Goal: Contribute content: Add original content to the website for others to see

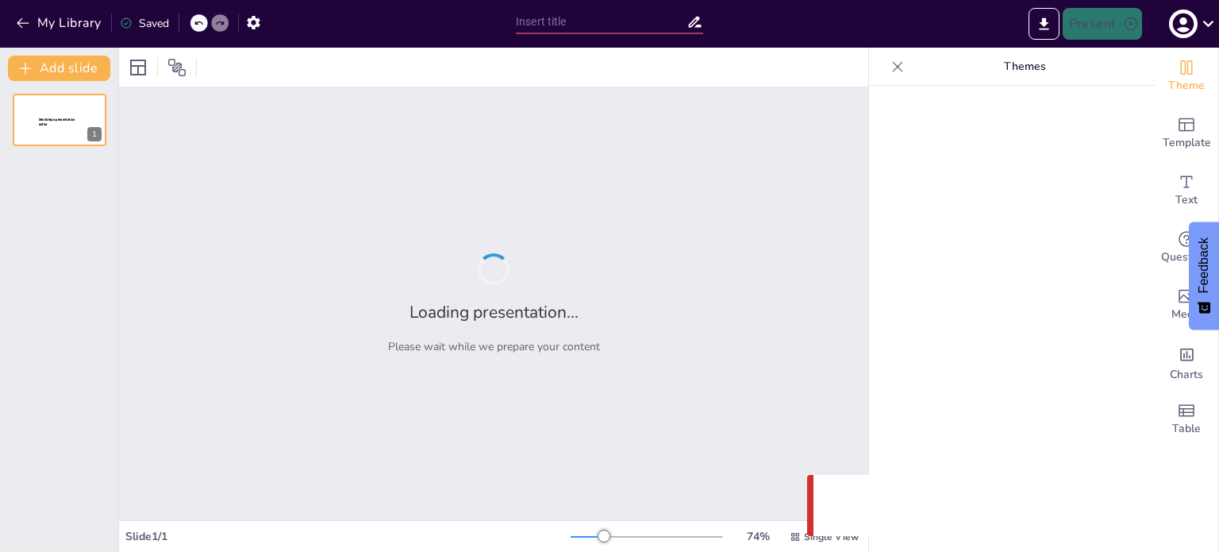
type input "Empowering Teachers: A Comprehensive Guide to Holistic Learning for Young Child…"
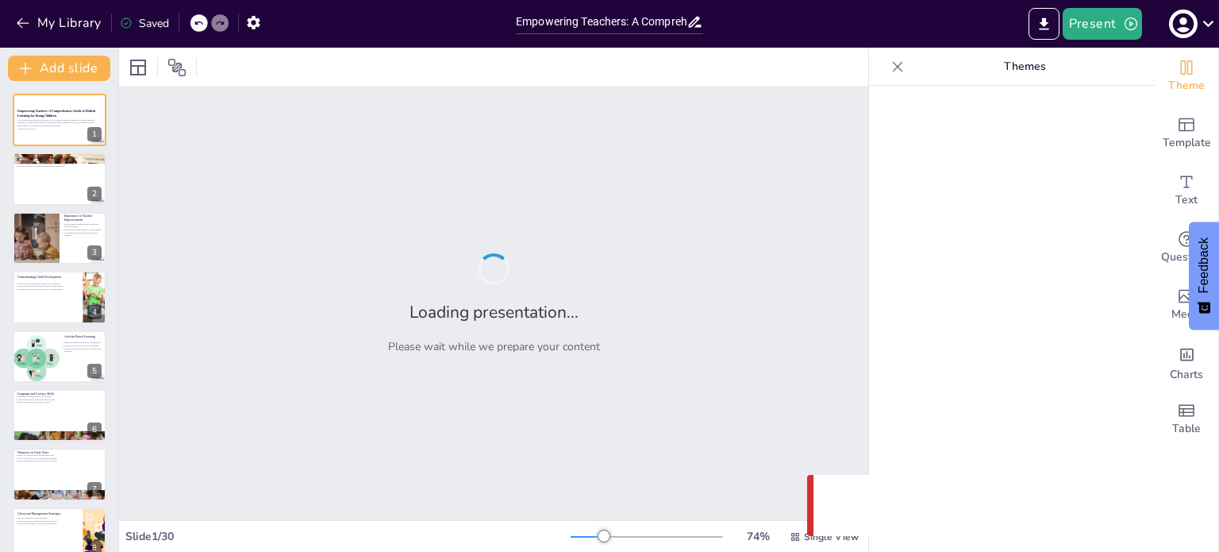
checkbox input "true"
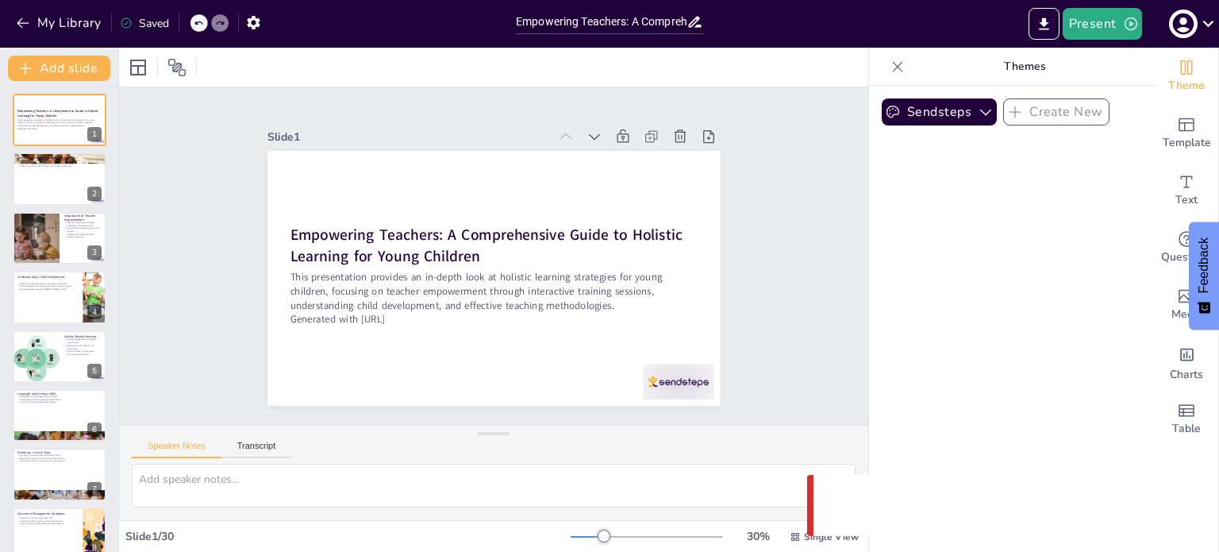
checkbox input "true"
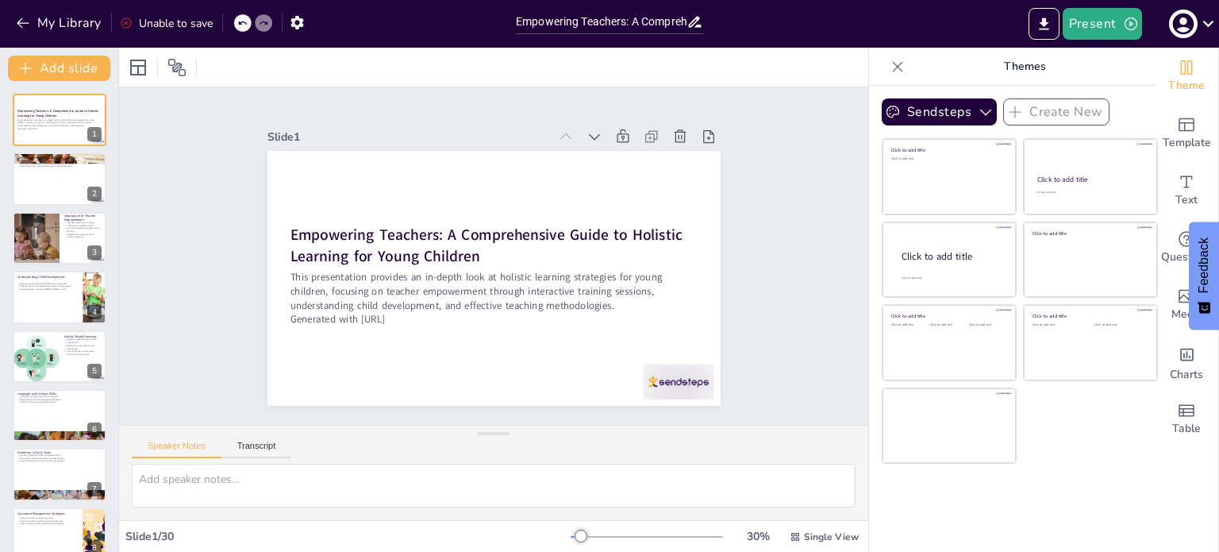
checkbox input "true"
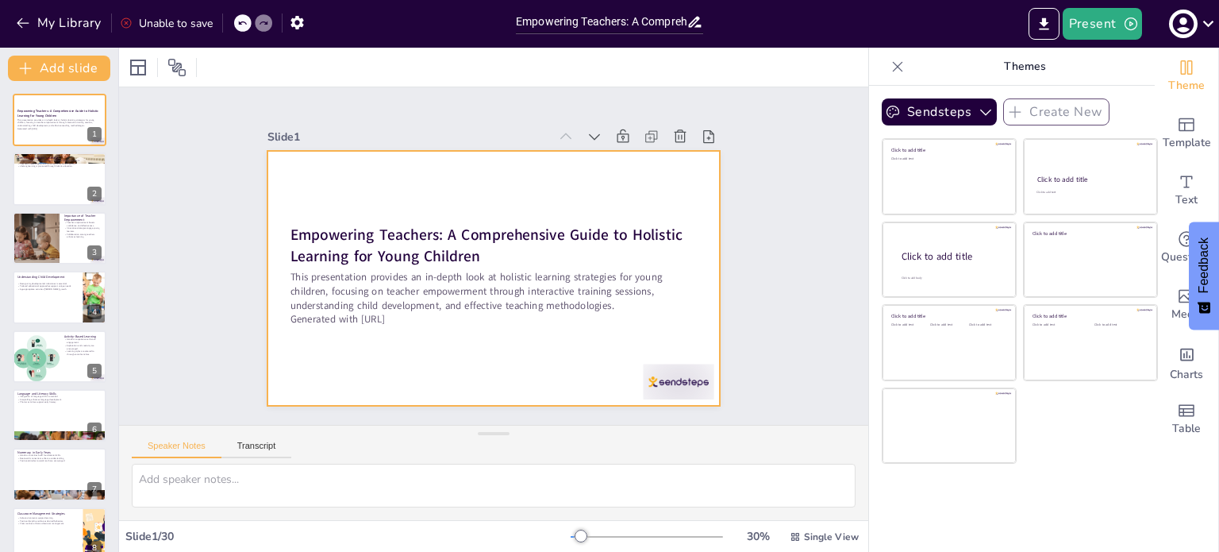
checkbox input "true"
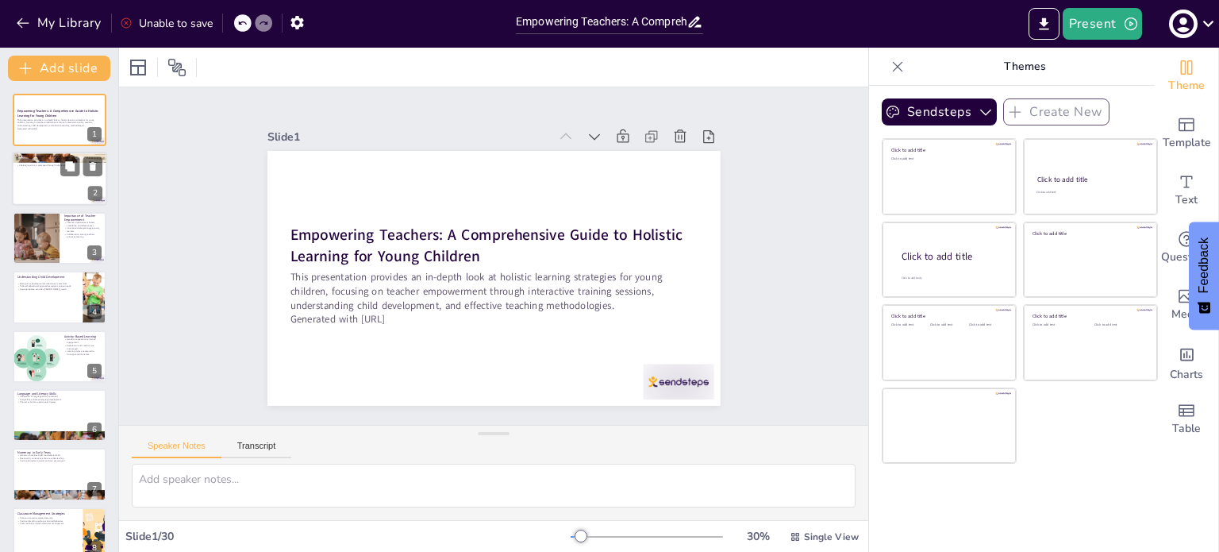
checkbox input "true"
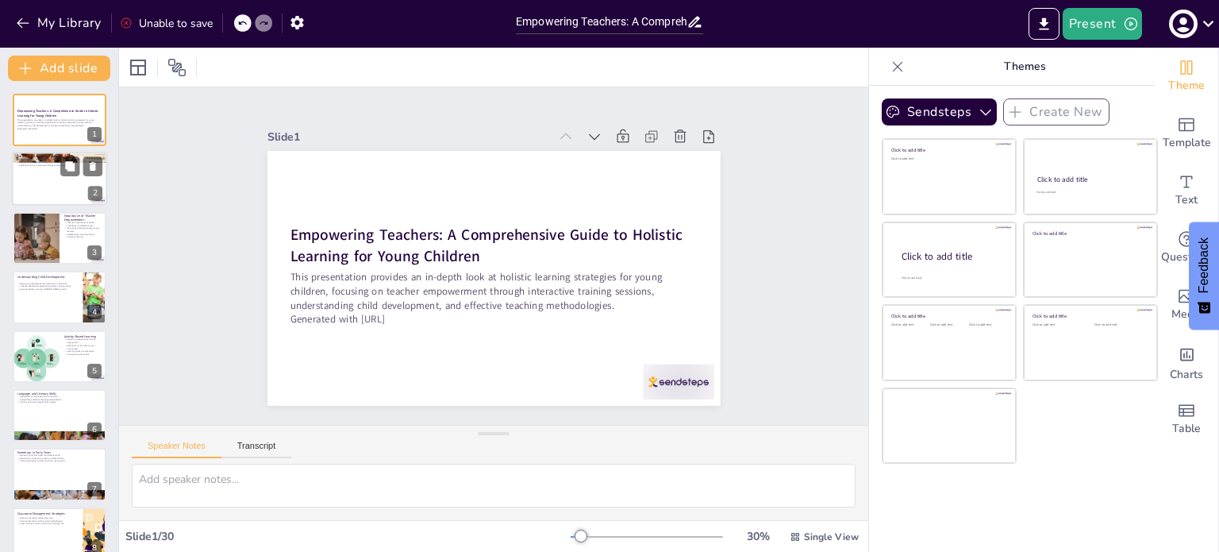
checkbox input "true"
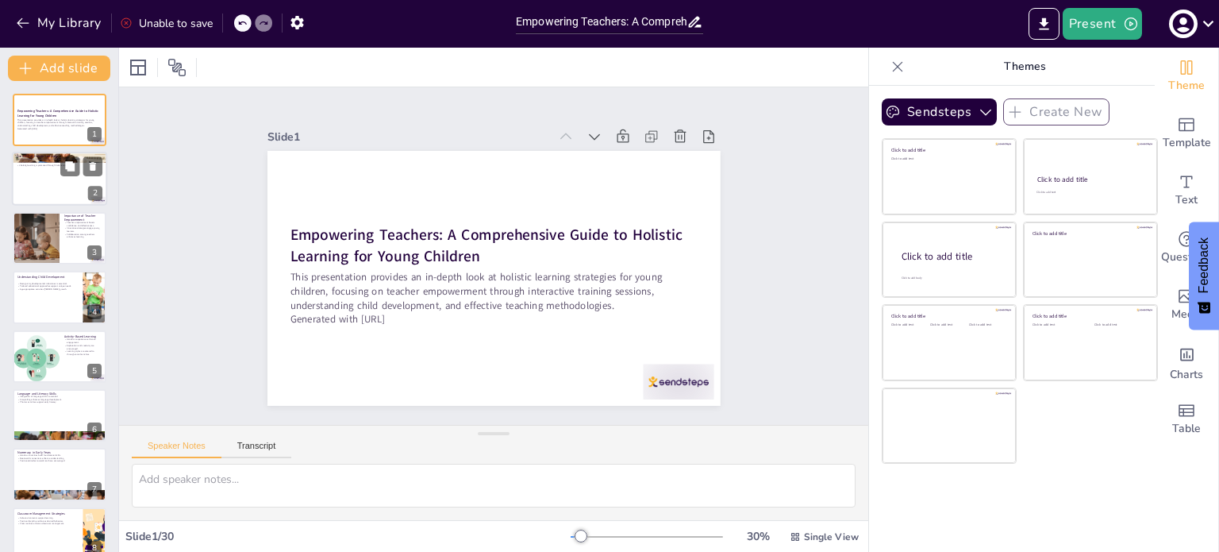
checkbox input "true"
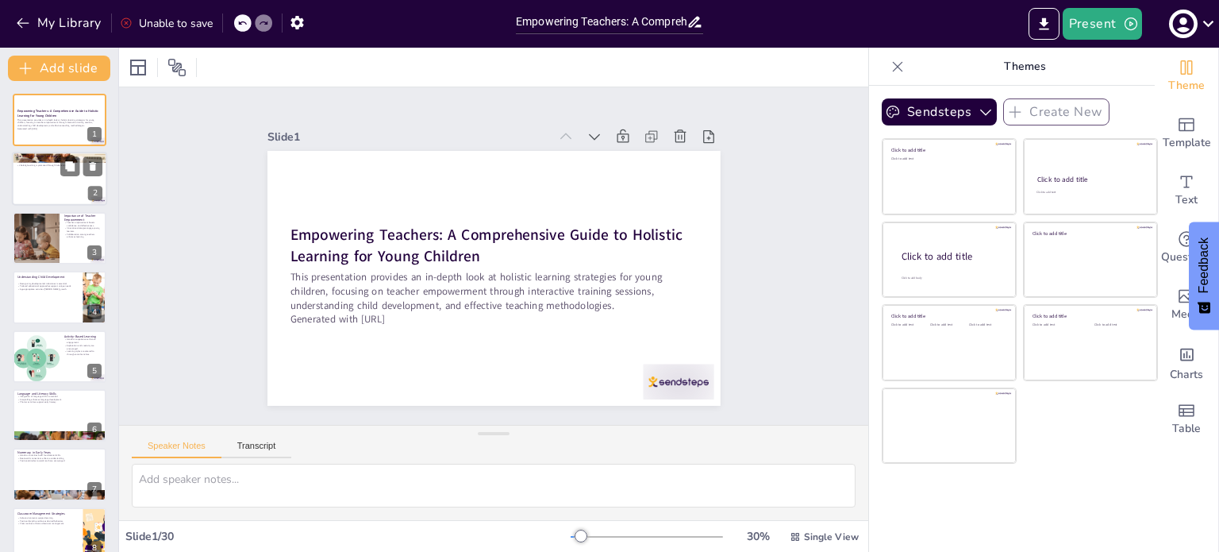
click at [44, 190] on div at bounding box center [59, 179] width 95 height 54
type textarea "Holistic learning is about viewing the child as a whole, rather than in parts. …"
checkbox input "true"
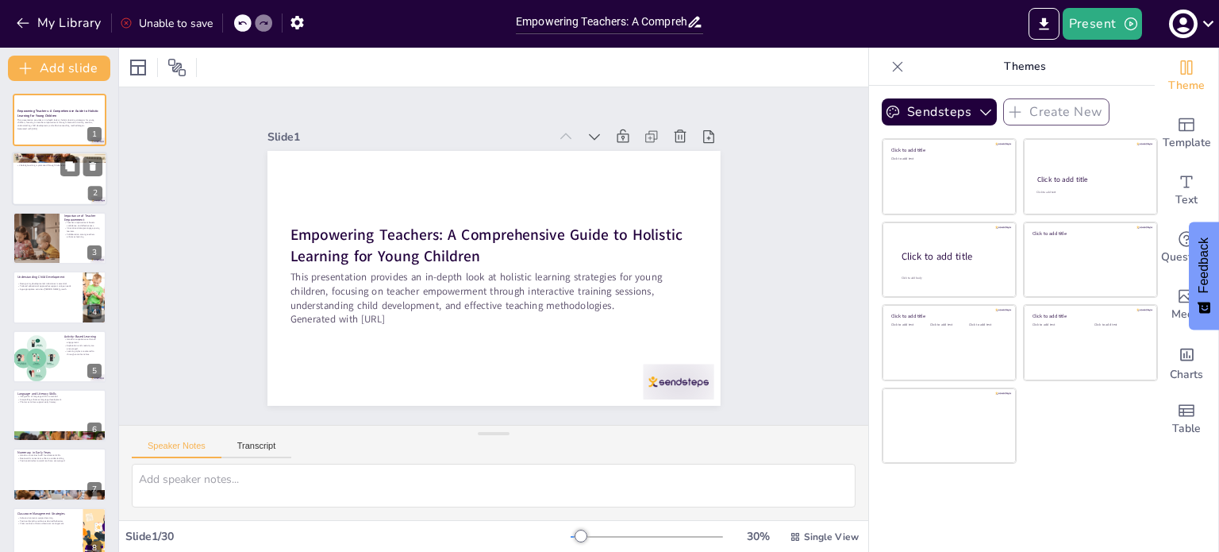
checkbox input "true"
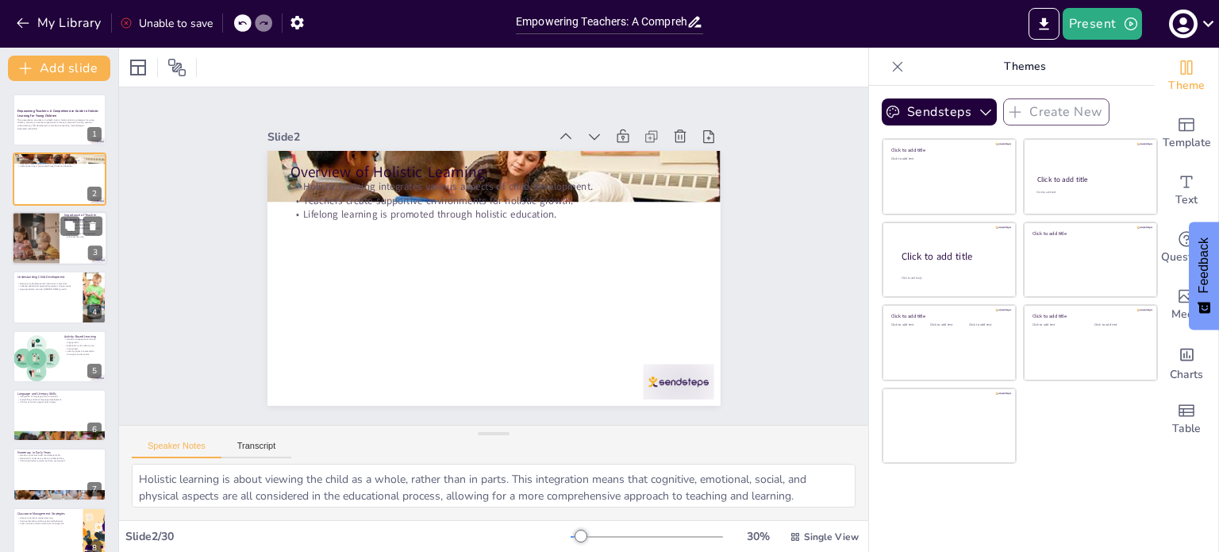
checkbox input "true"
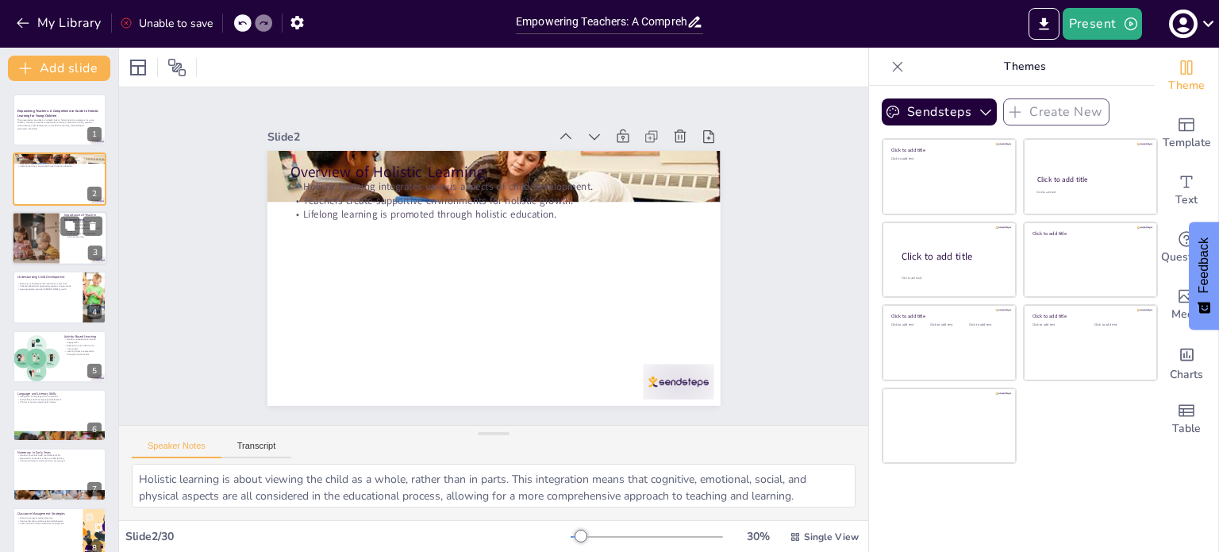
checkbox input "true"
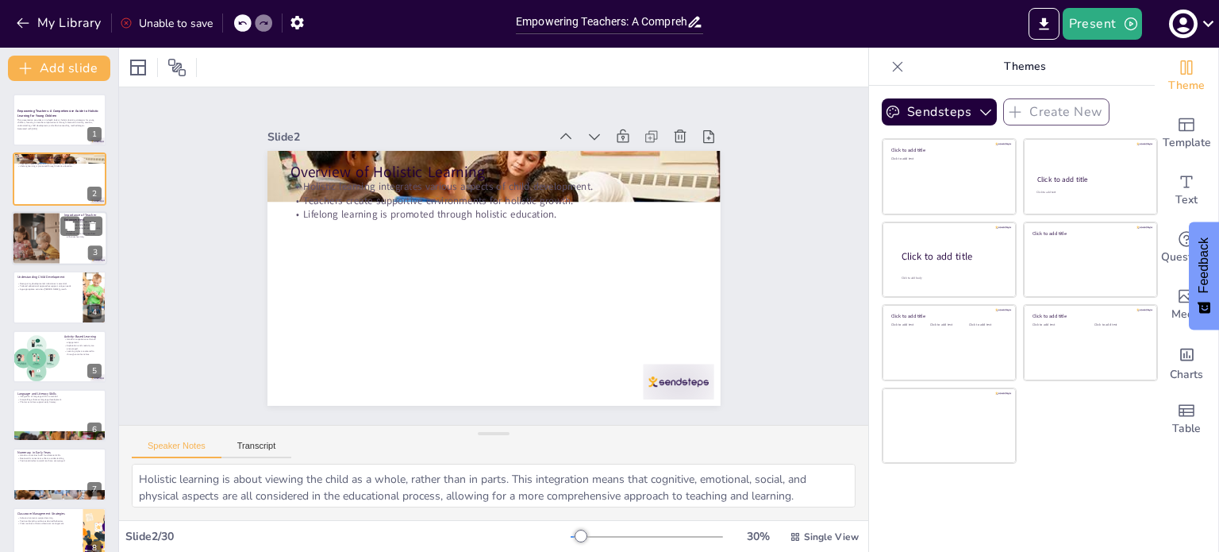
click at [33, 250] on div at bounding box center [36, 238] width 77 height 54
type textarea "When teachers are empowered, they gain confidence in their abilities to lead an…"
checkbox input "true"
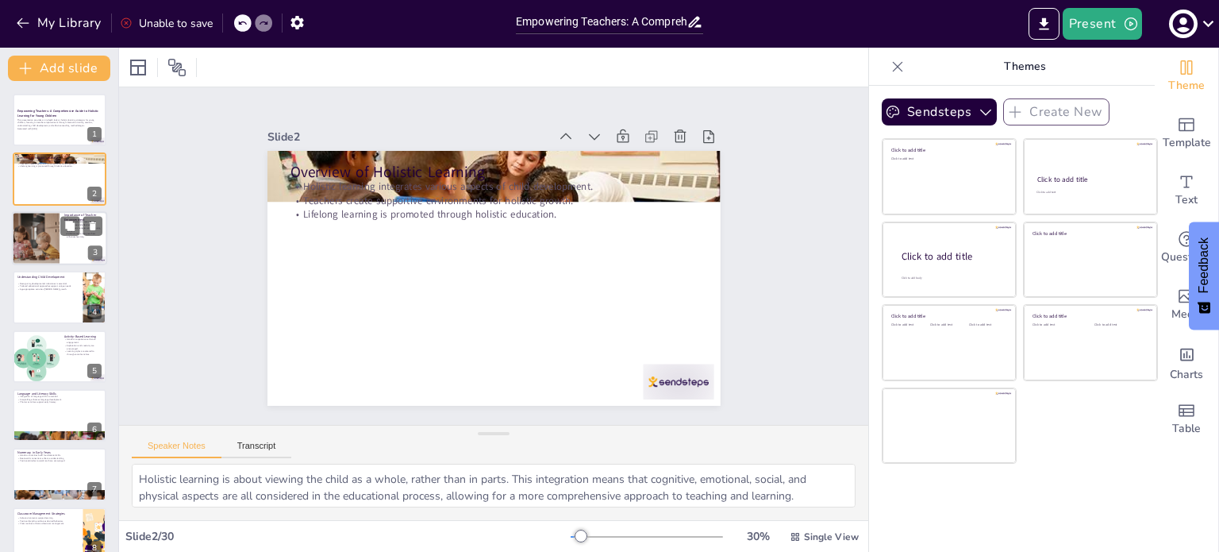
checkbox input "true"
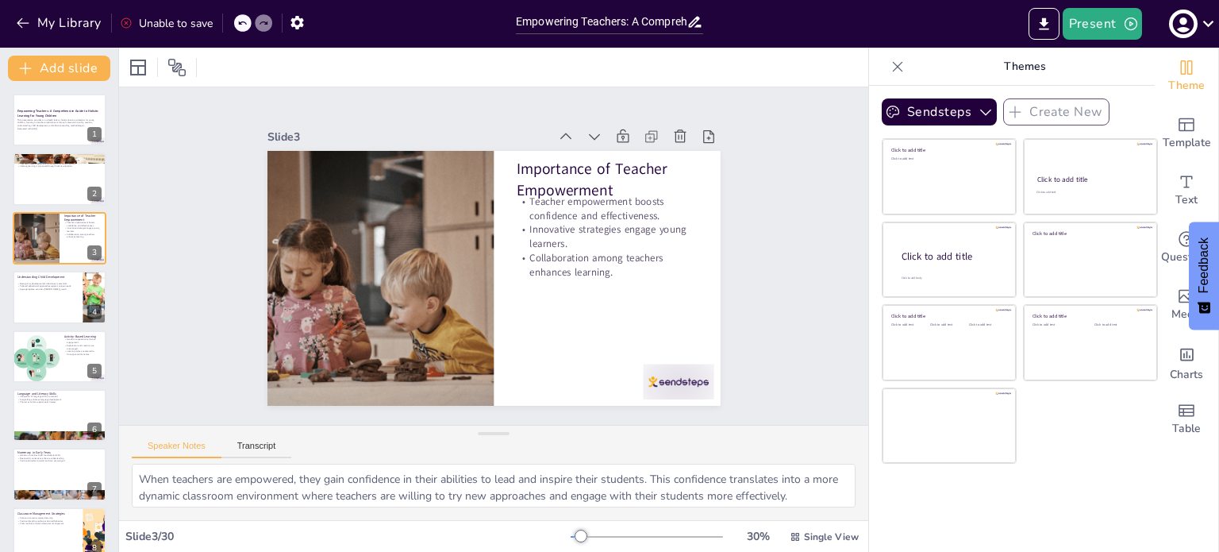
checkbox input "true"
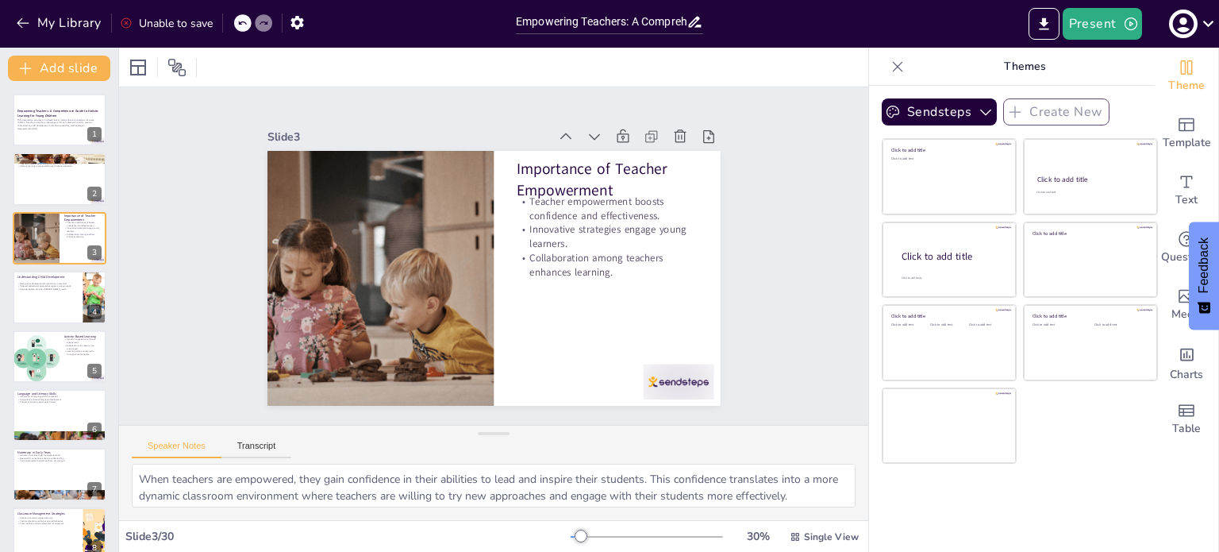
checkbox input "true"
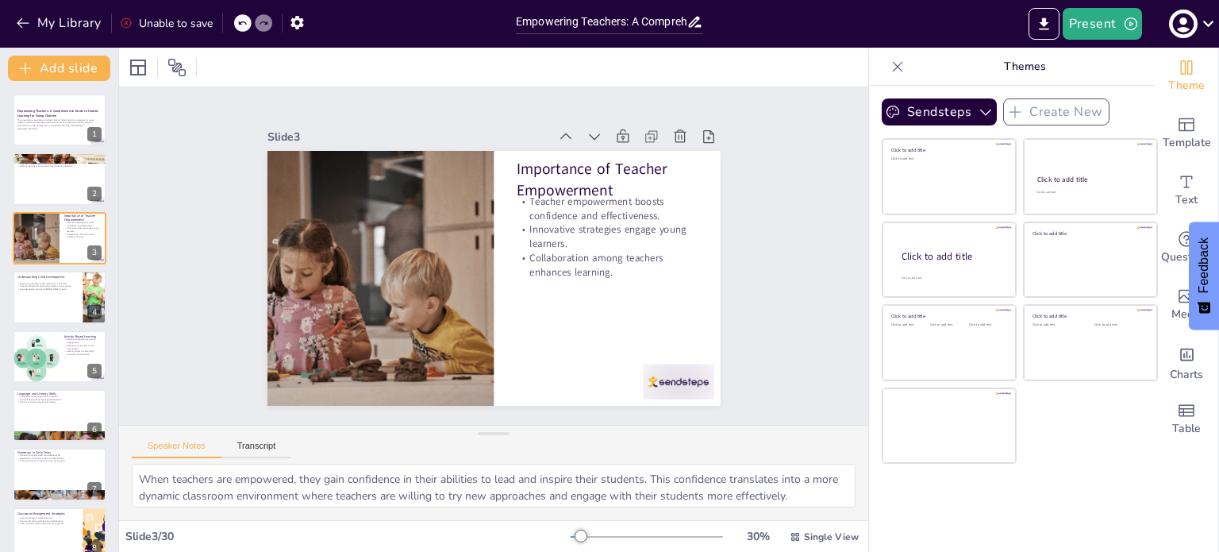
checkbox input "true"
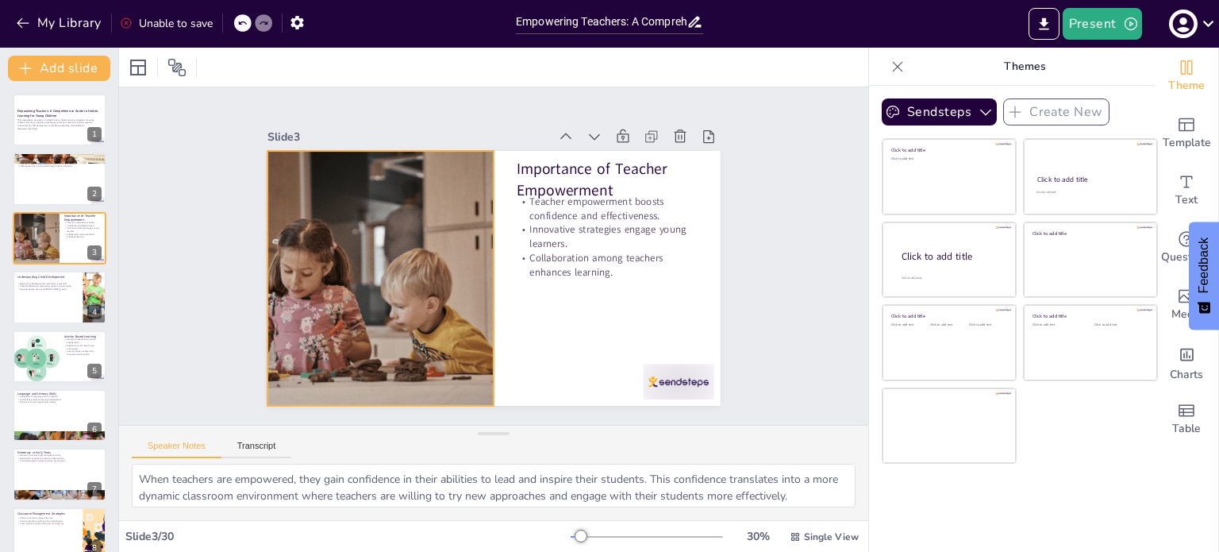
checkbox input "true"
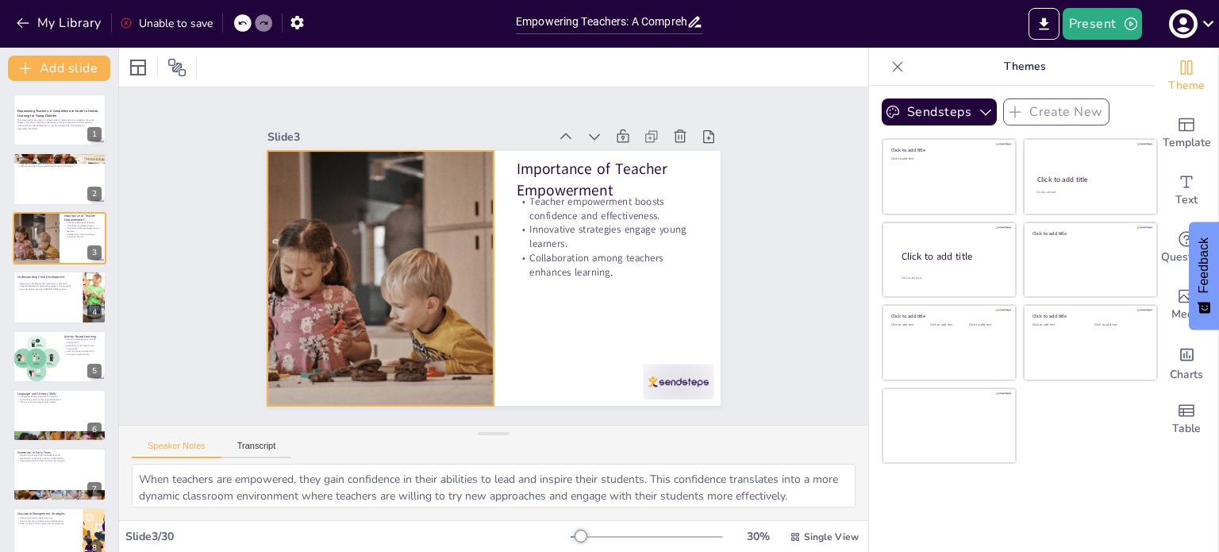
checkbox input "true"
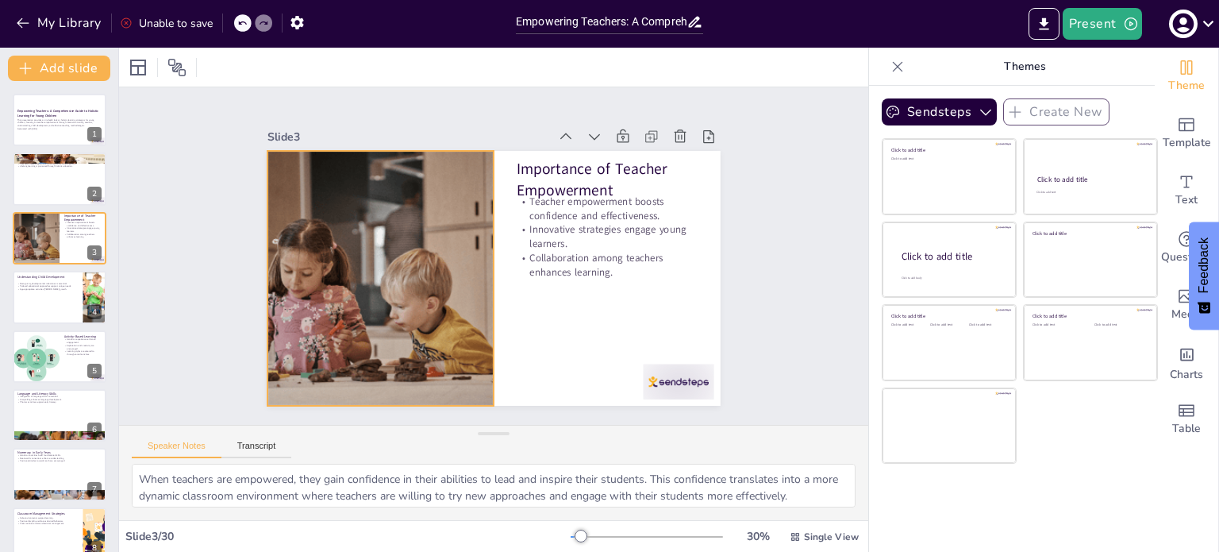
checkbox input "true"
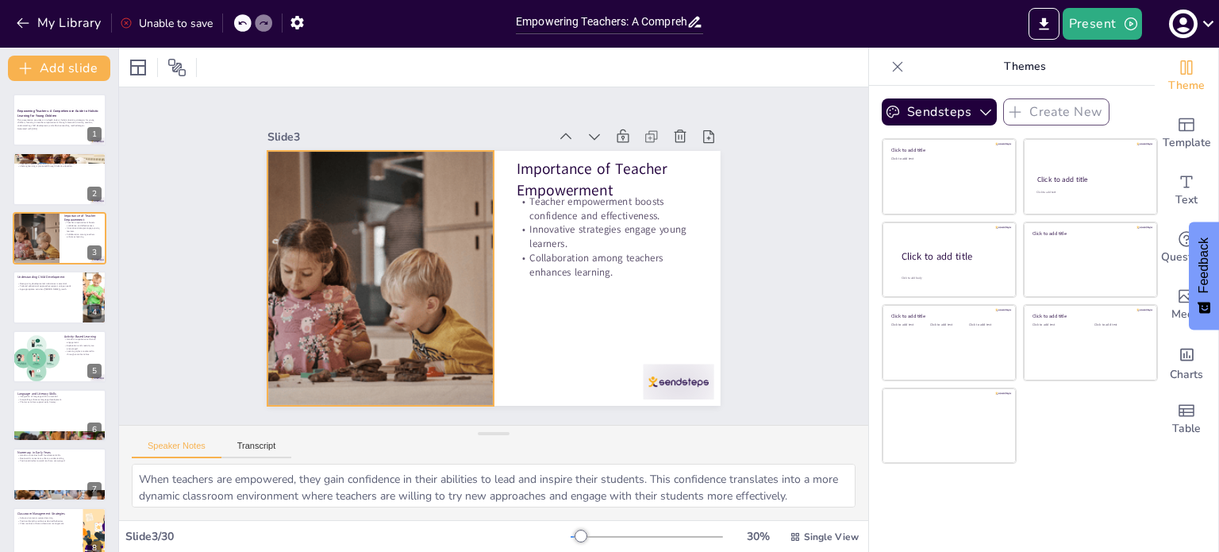
checkbox input "true"
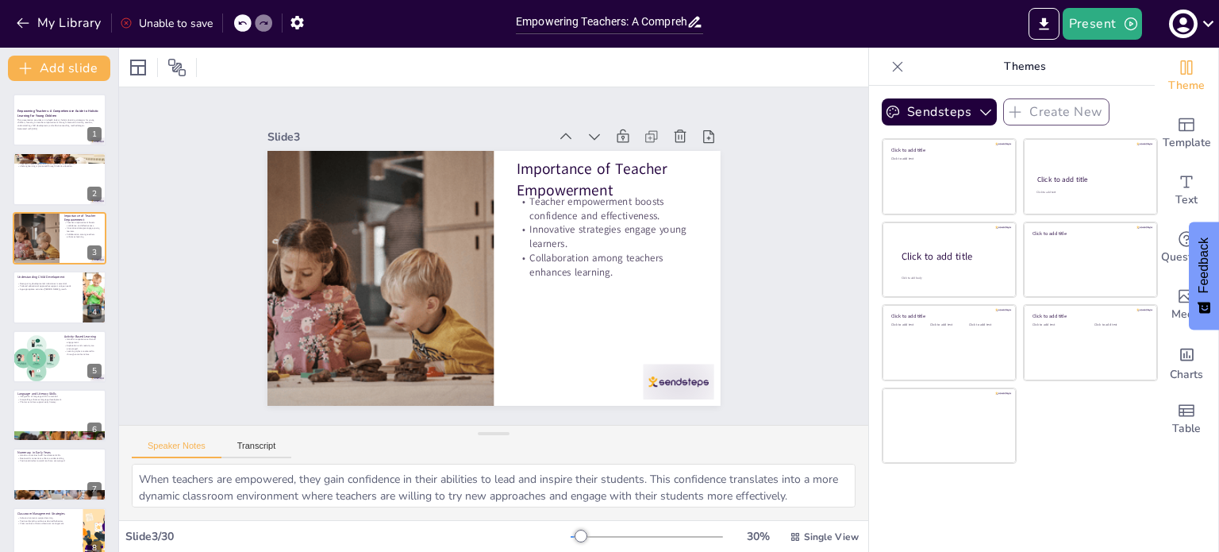
checkbox input "true"
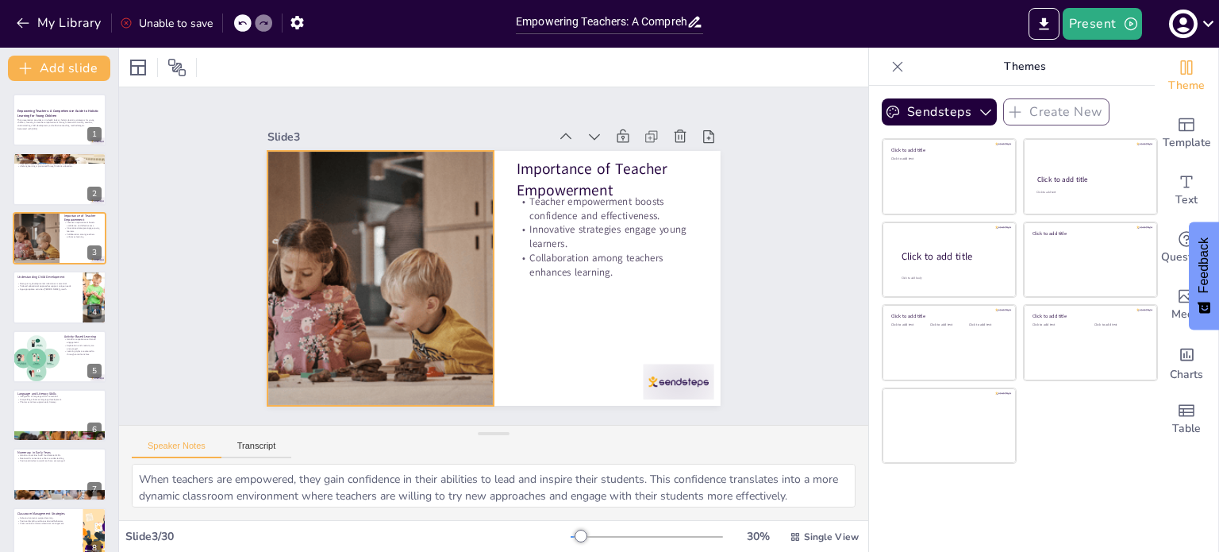
checkbox input "true"
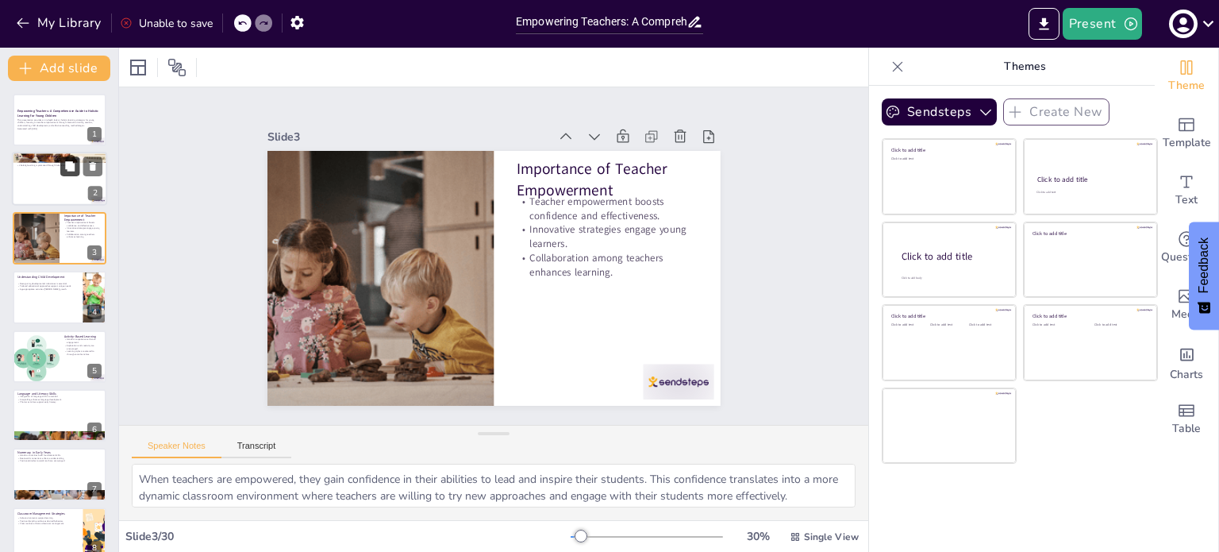
checkbox input "true"
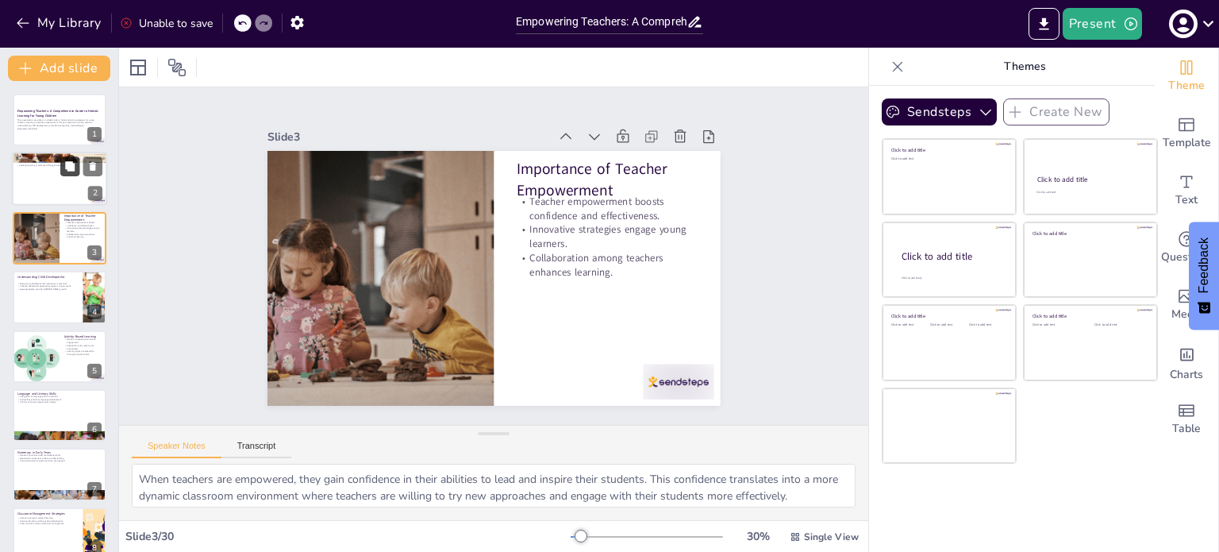
checkbox input "true"
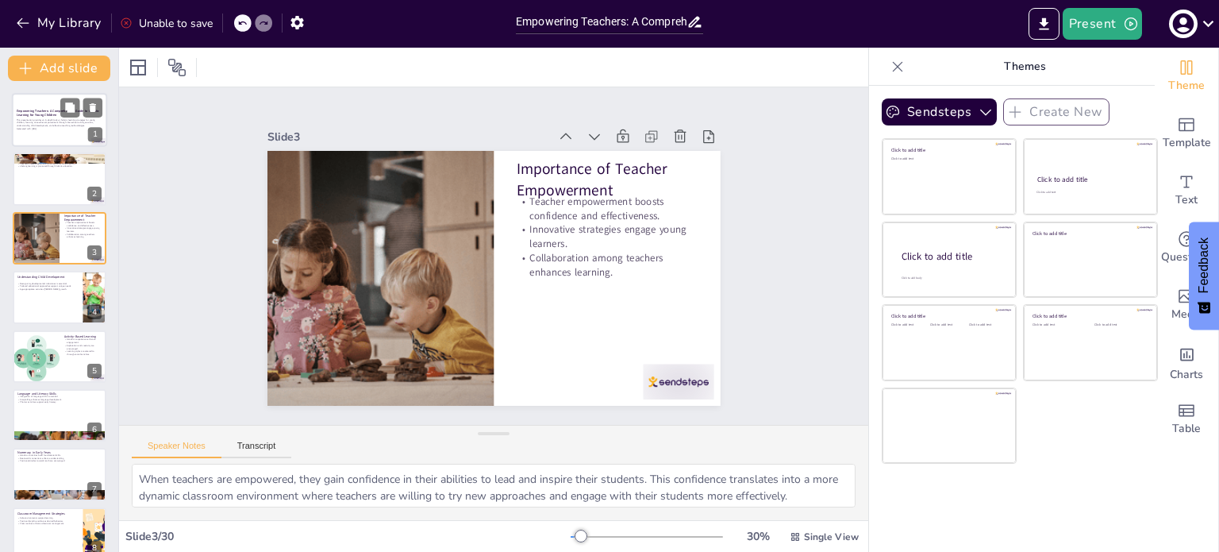
checkbox input "true"
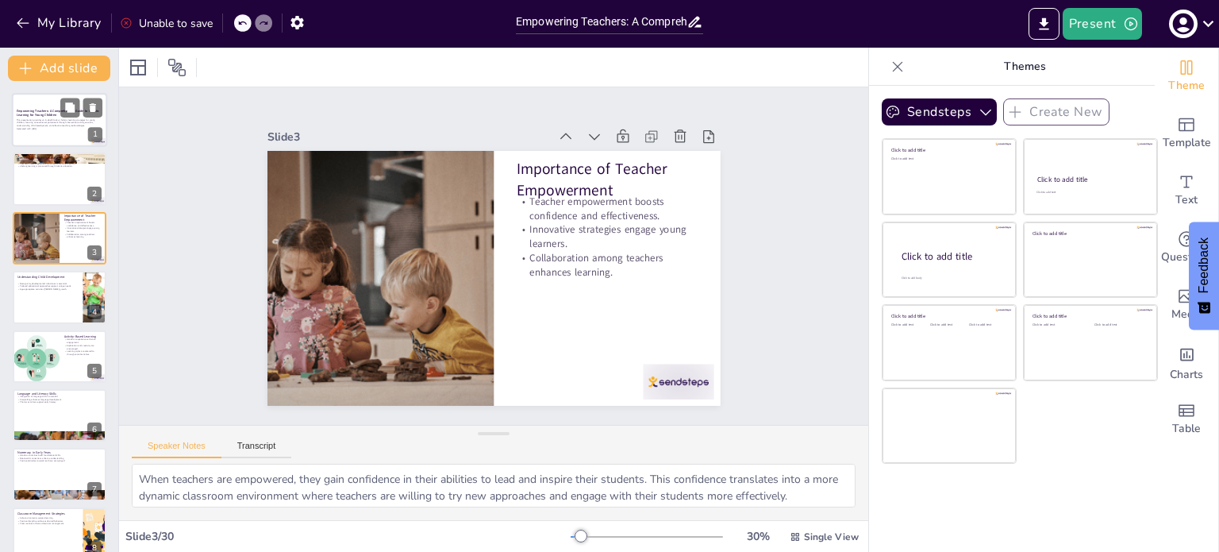
checkbox input "true"
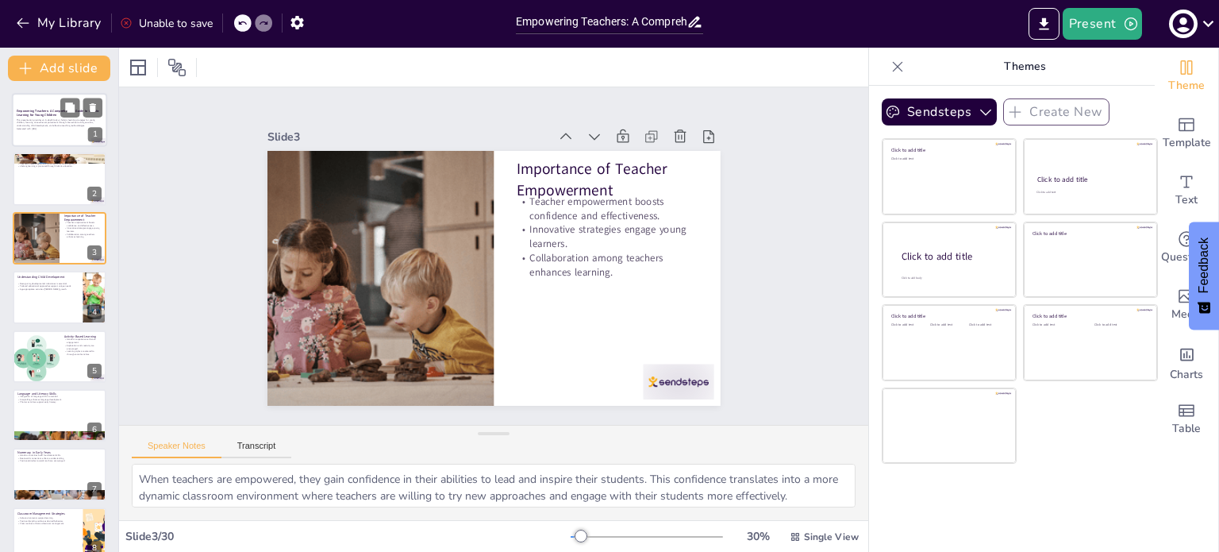
checkbox input "true"
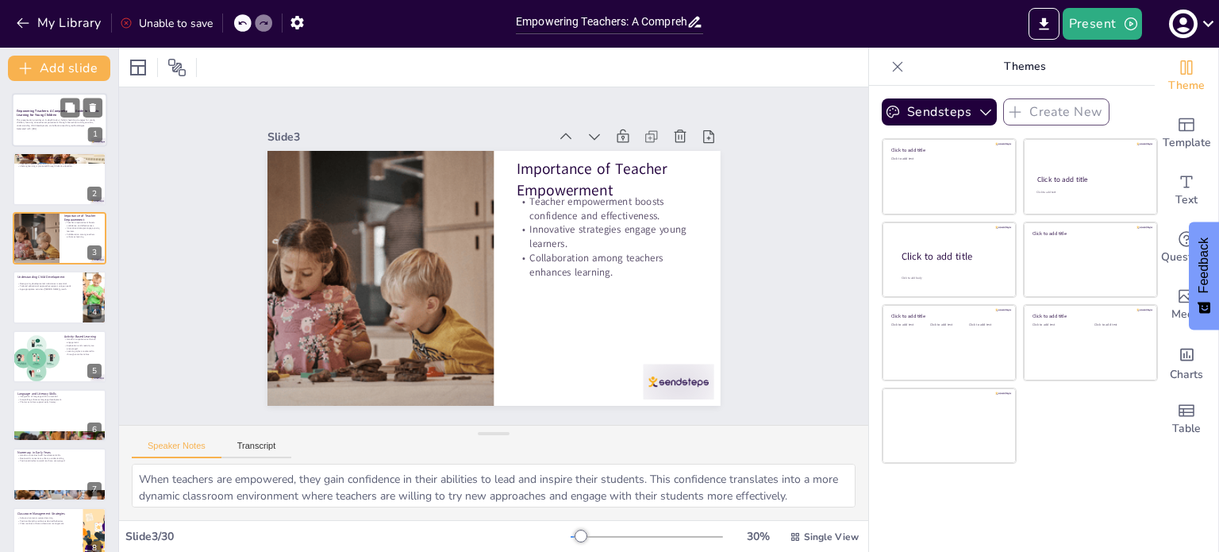
checkbox input "true"
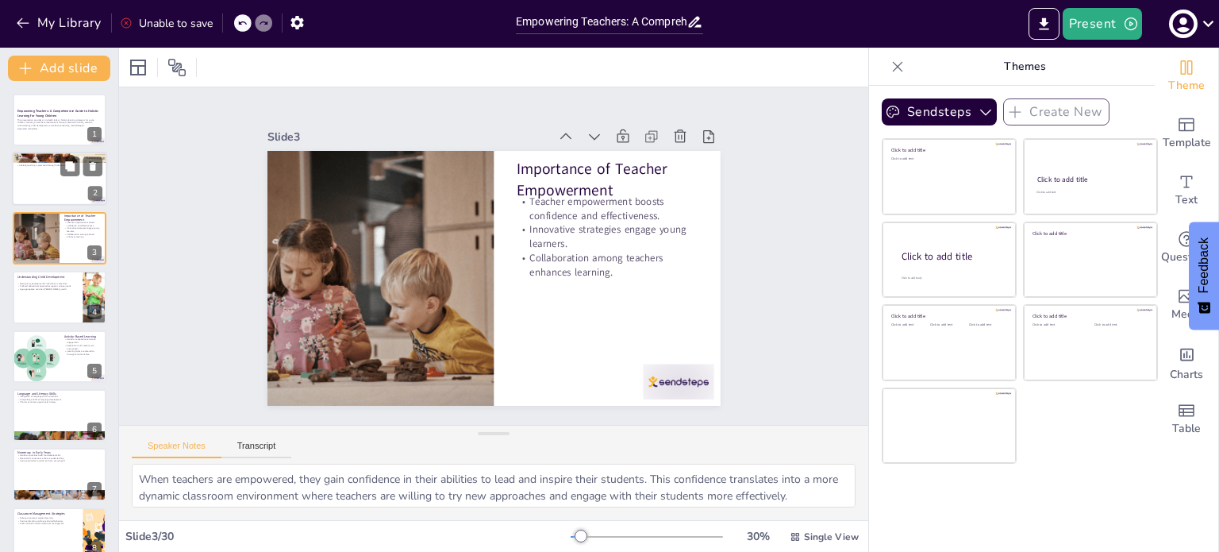
checkbox input "true"
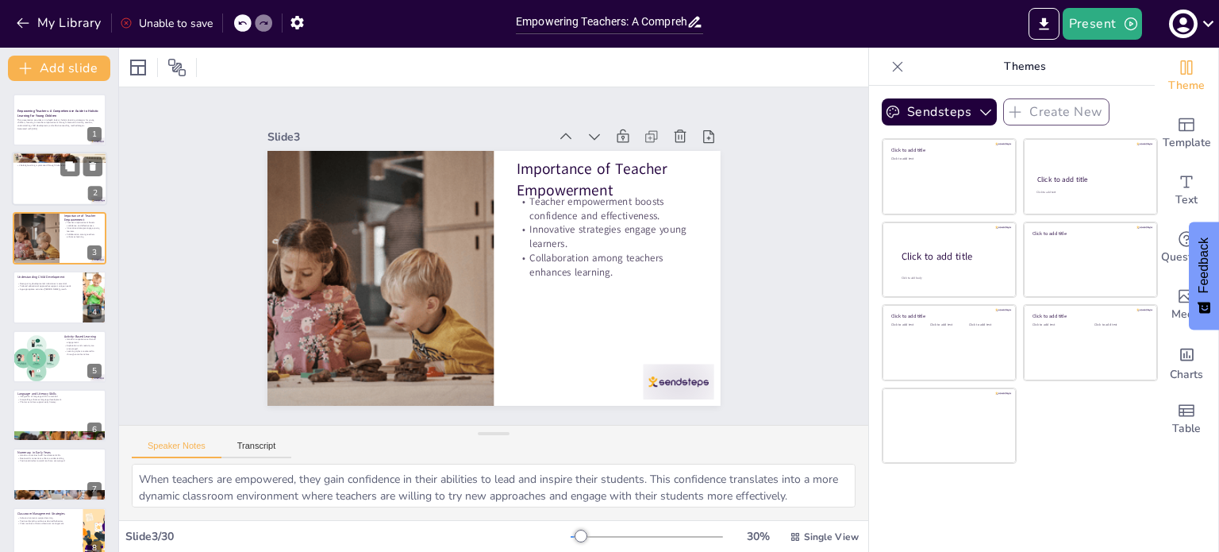
checkbox input "true"
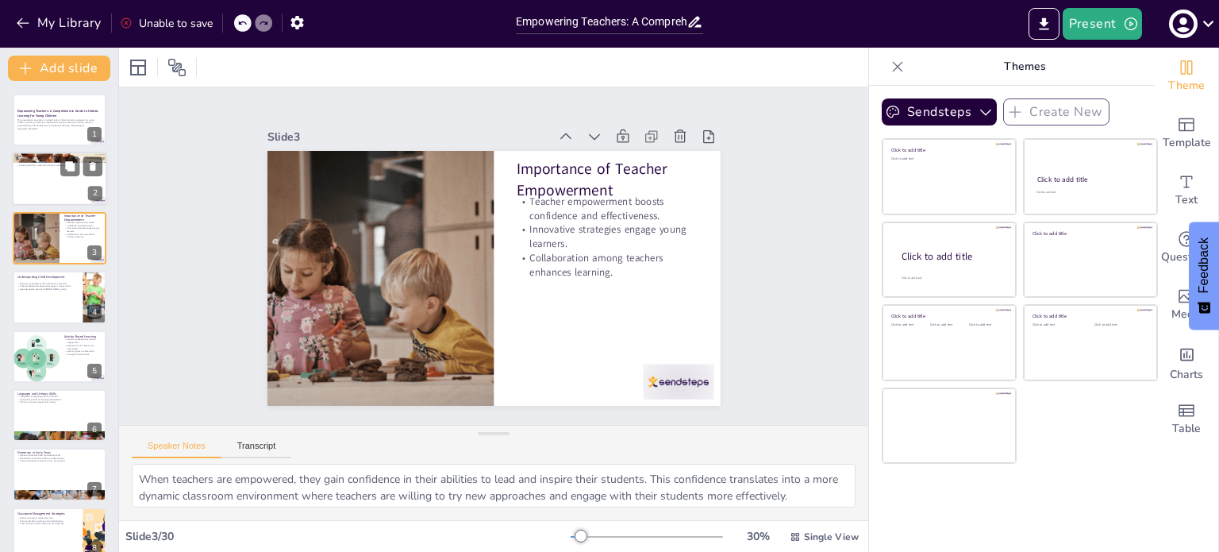
checkbox input "true"
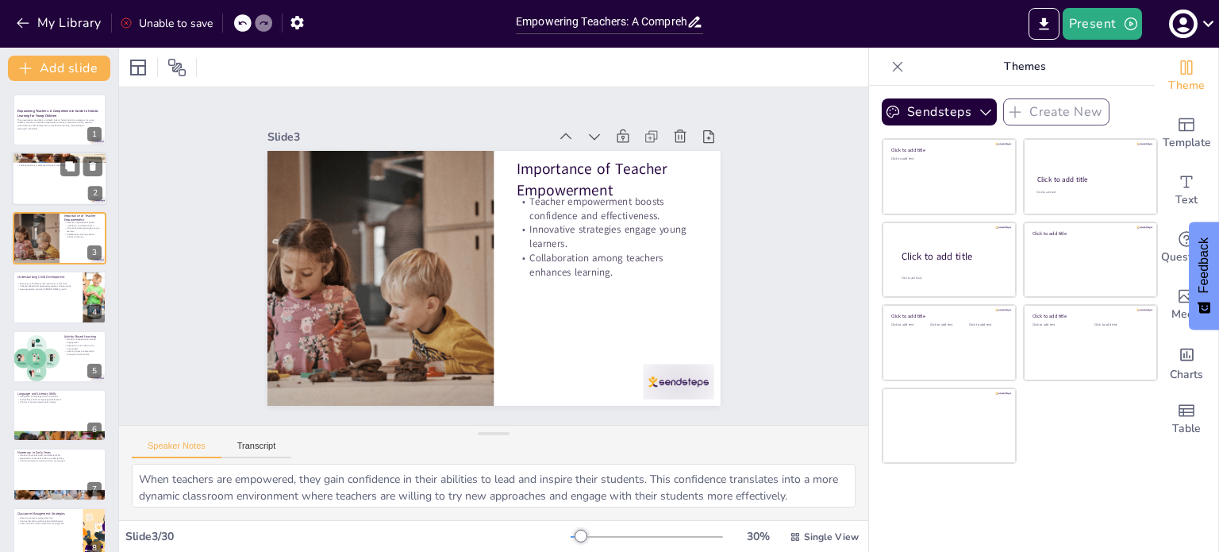
checkbox input "true"
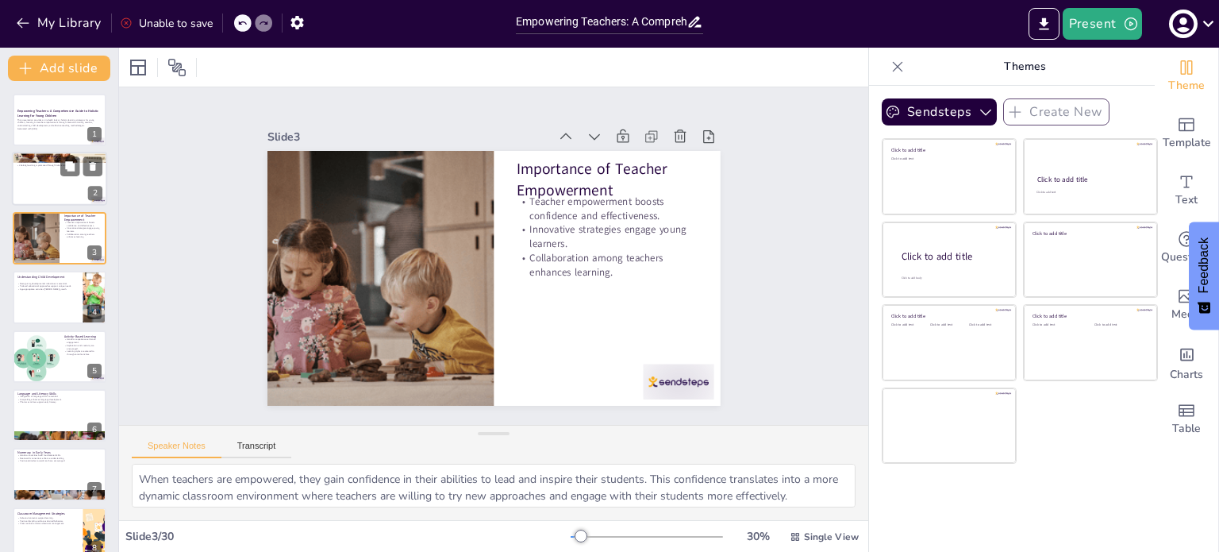
checkbox input "true"
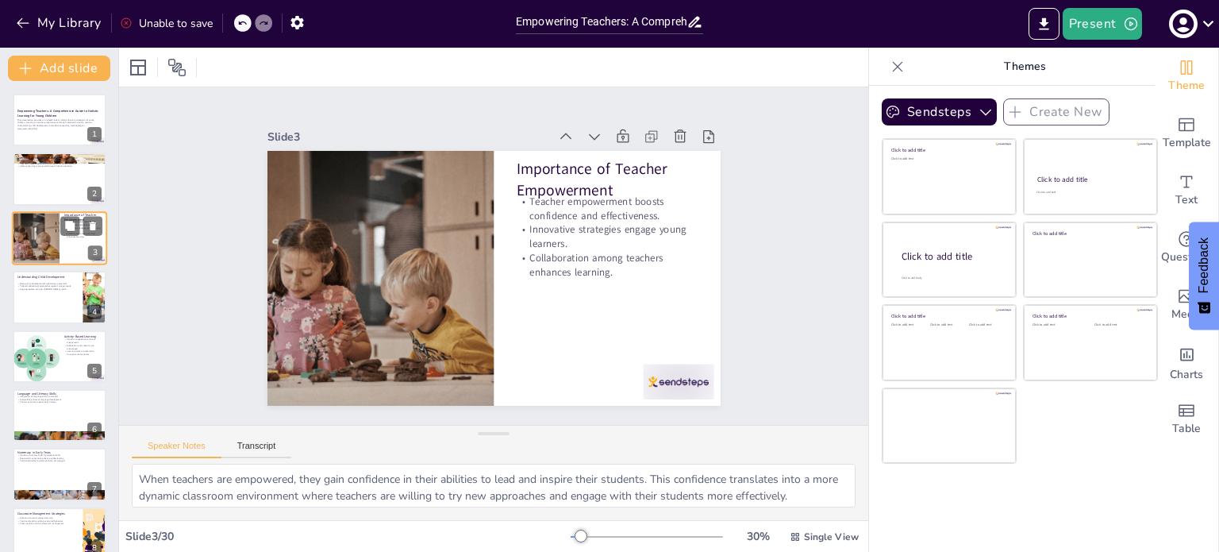
checkbox input "true"
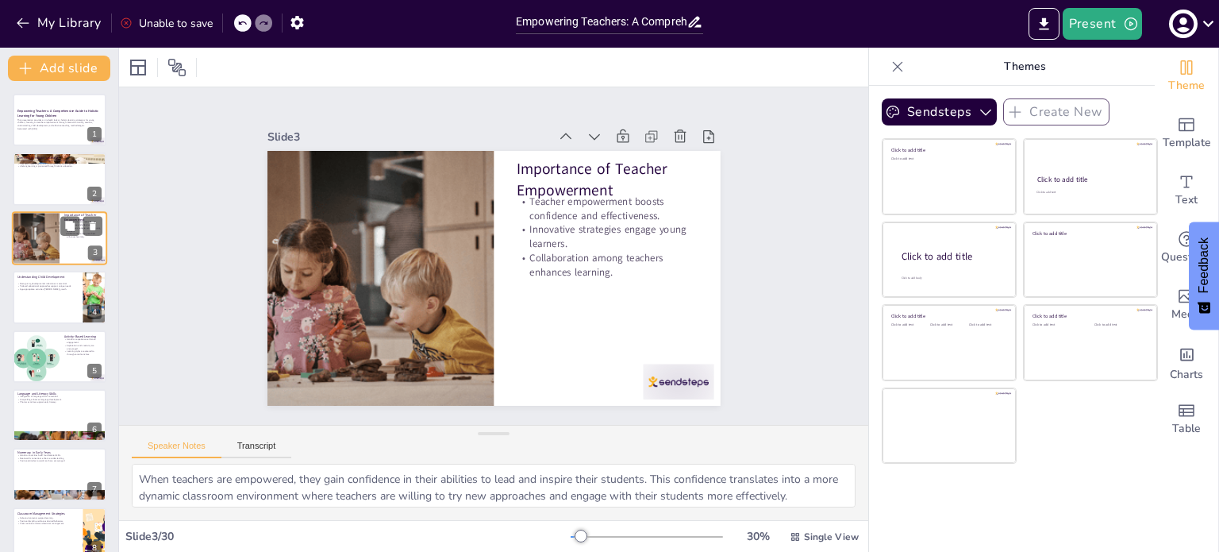
checkbox input "true"
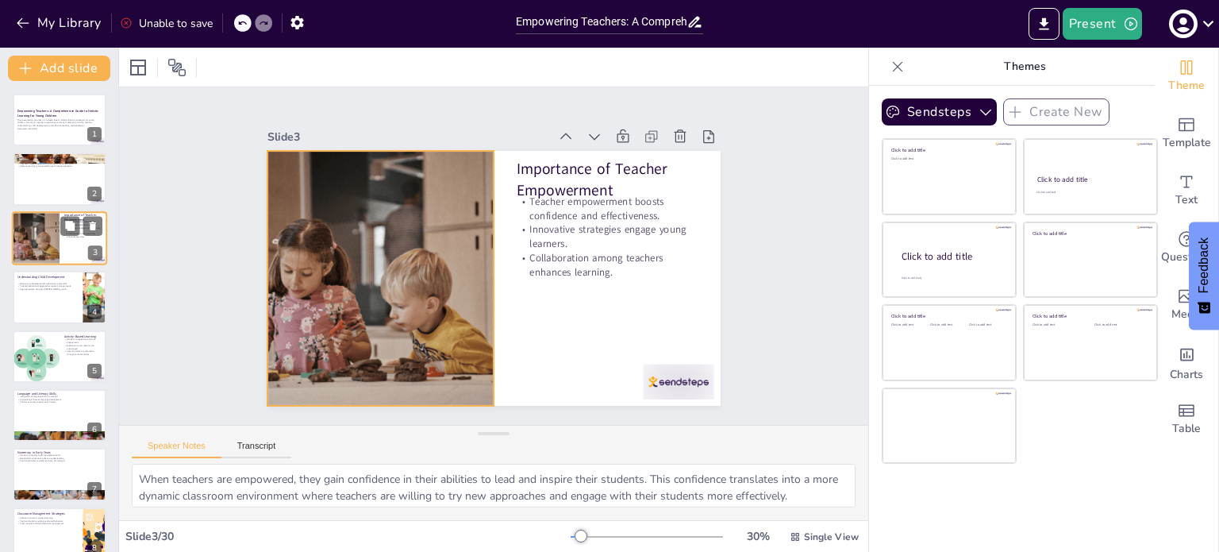
click at [42, 257] on div at bounding box center [36, 238] width 77 height 54
checkbox input "true"
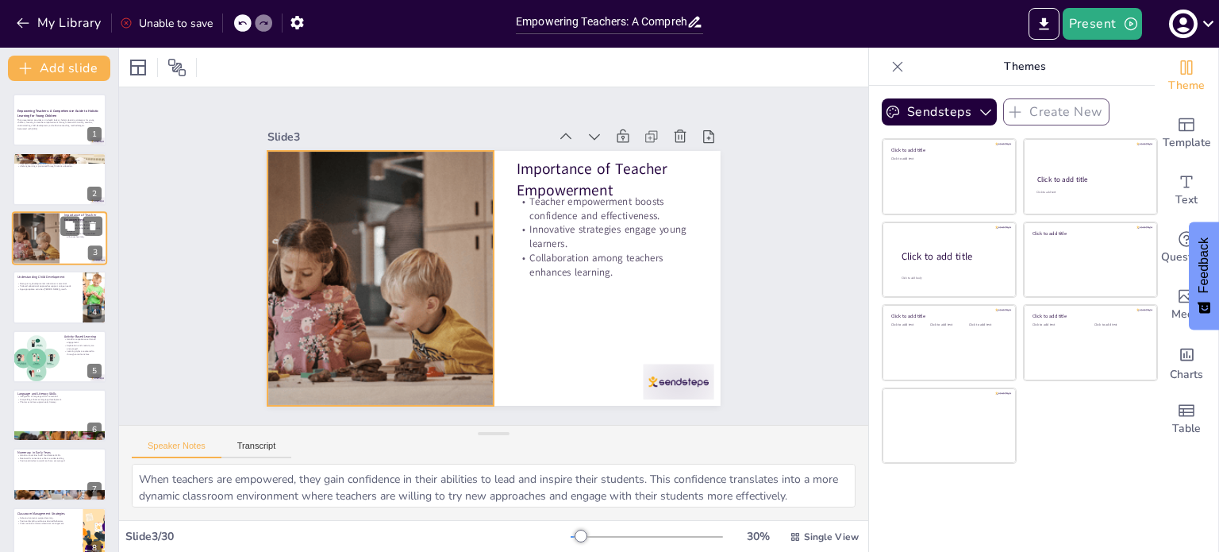
checkbox input "true"
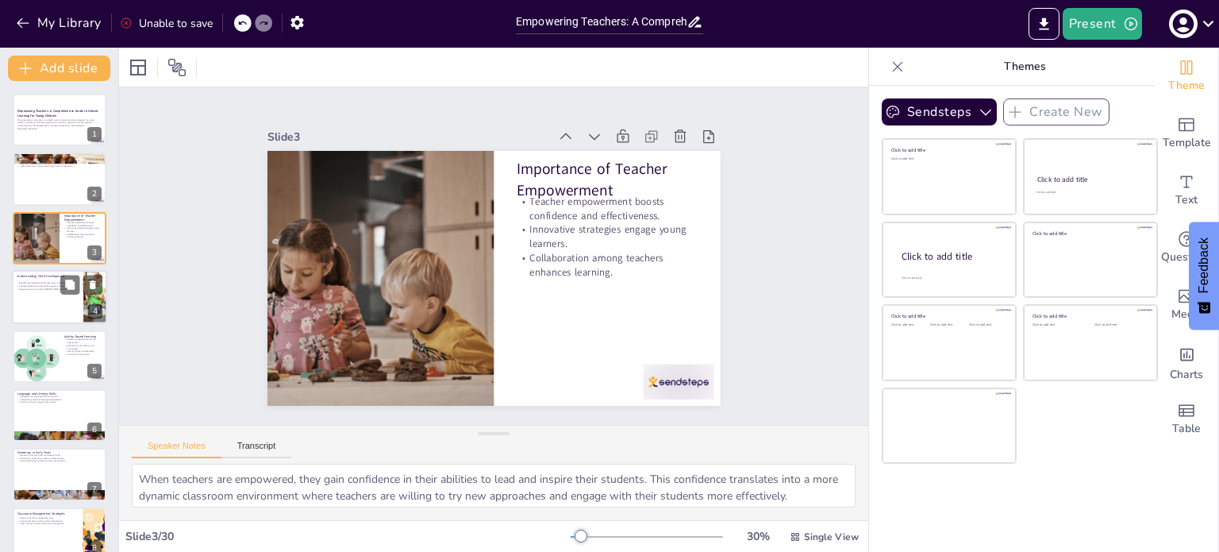
checkbox input "true"
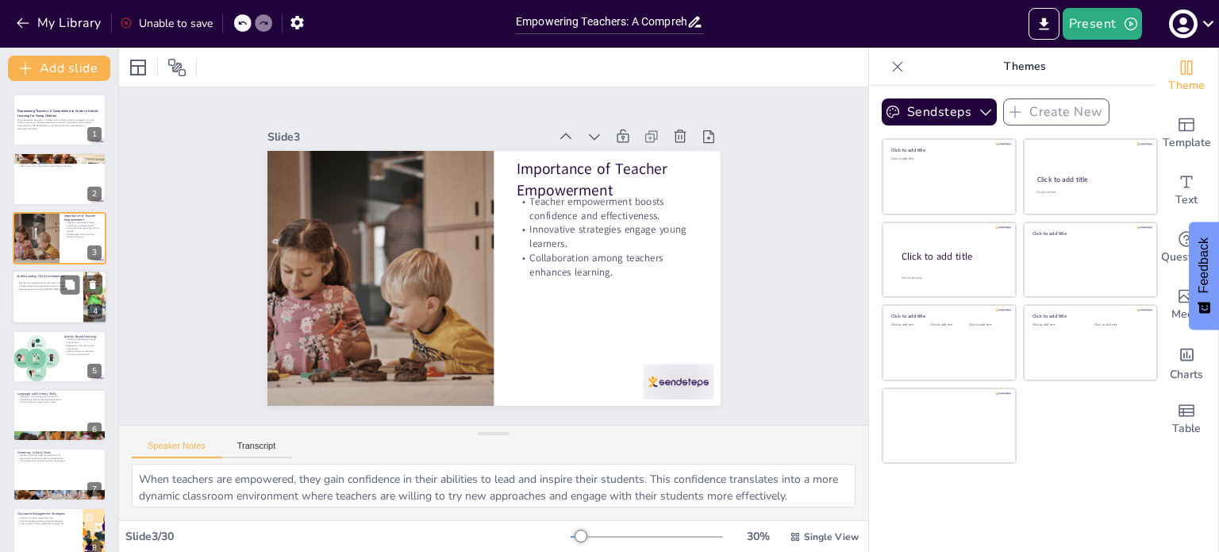
click at [45, 270] on div "Understanding Child Development Recognizing developmental milestones is essenti…" at bounding box center [59, 297] width 95 height 54
type textarea "Recognizing developmental milestones allows teachers to understand where each c…"
checkbox input "true"
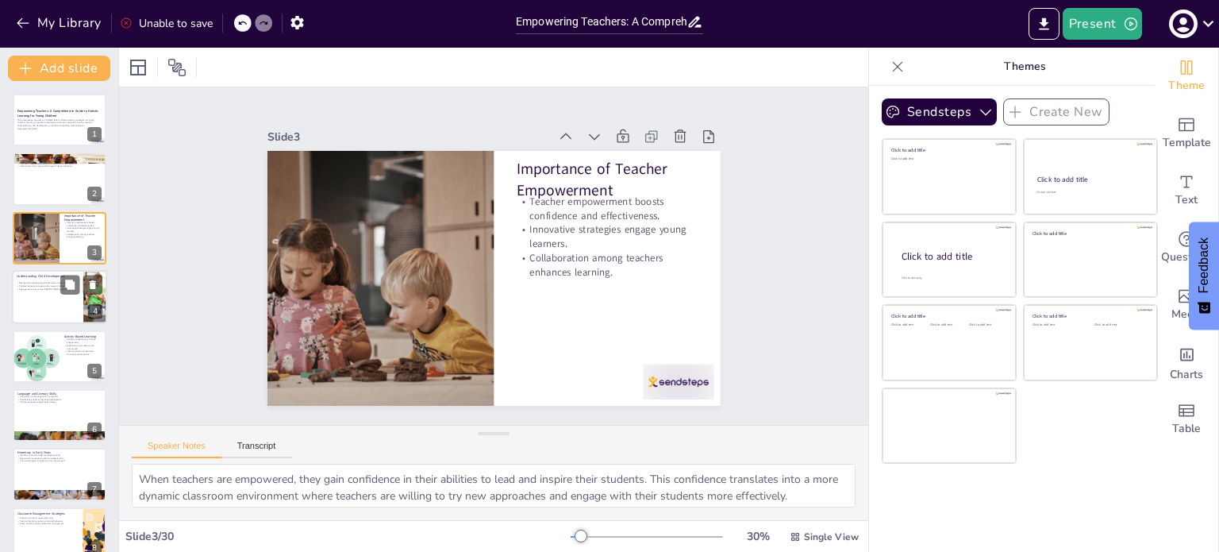
checkbox input "true"
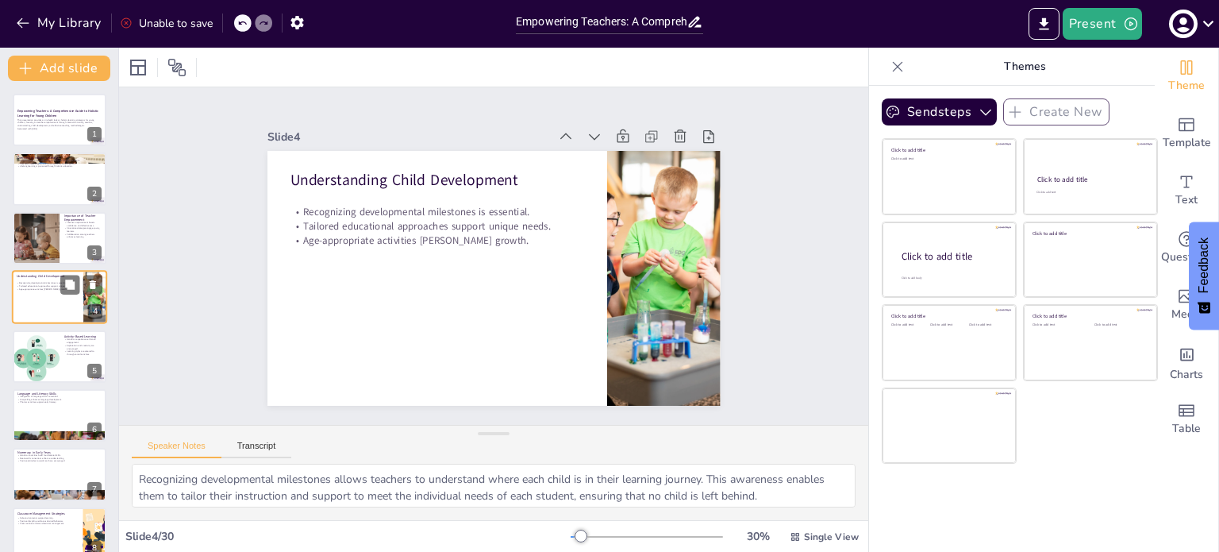
checkbox input "true"
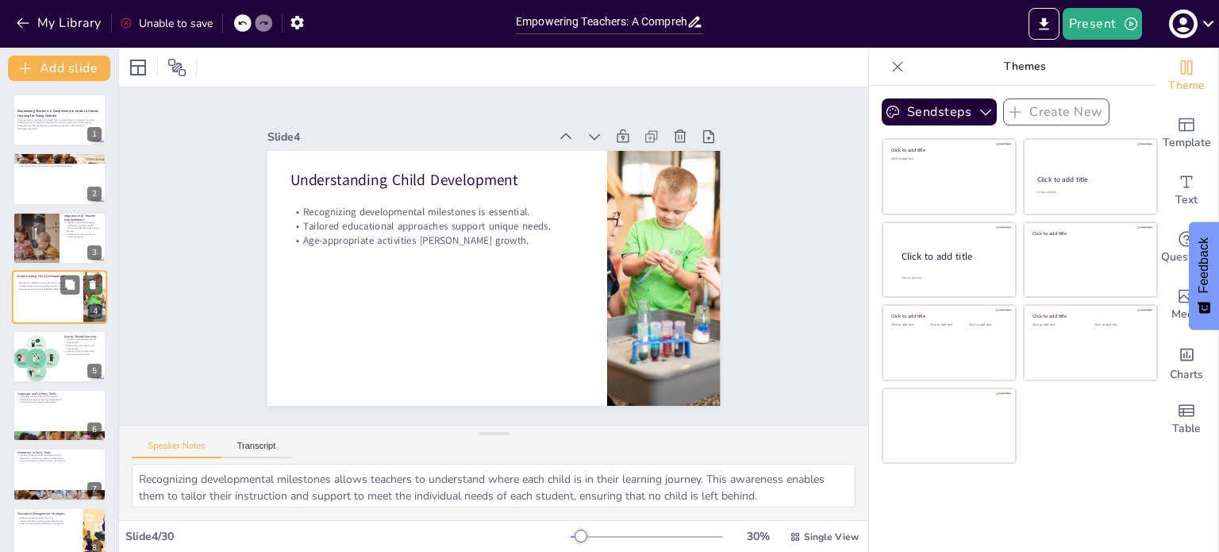
checkbox input "true"
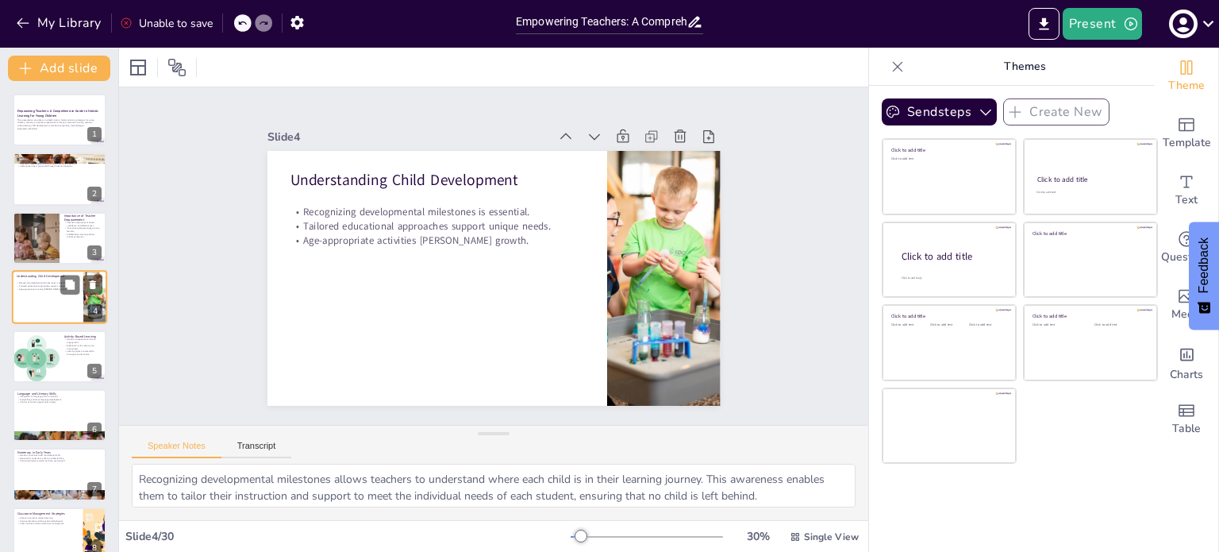
checkbox input "true"
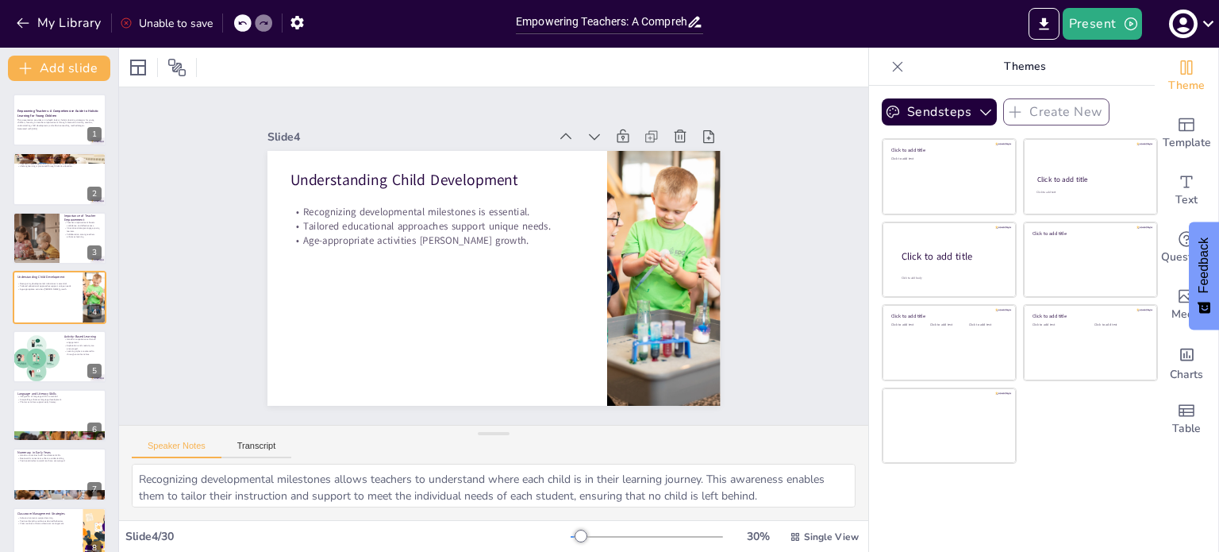
checkbox input "true"
click at [45, 330] on div at bounding box center [36, 356] width 52 height 54
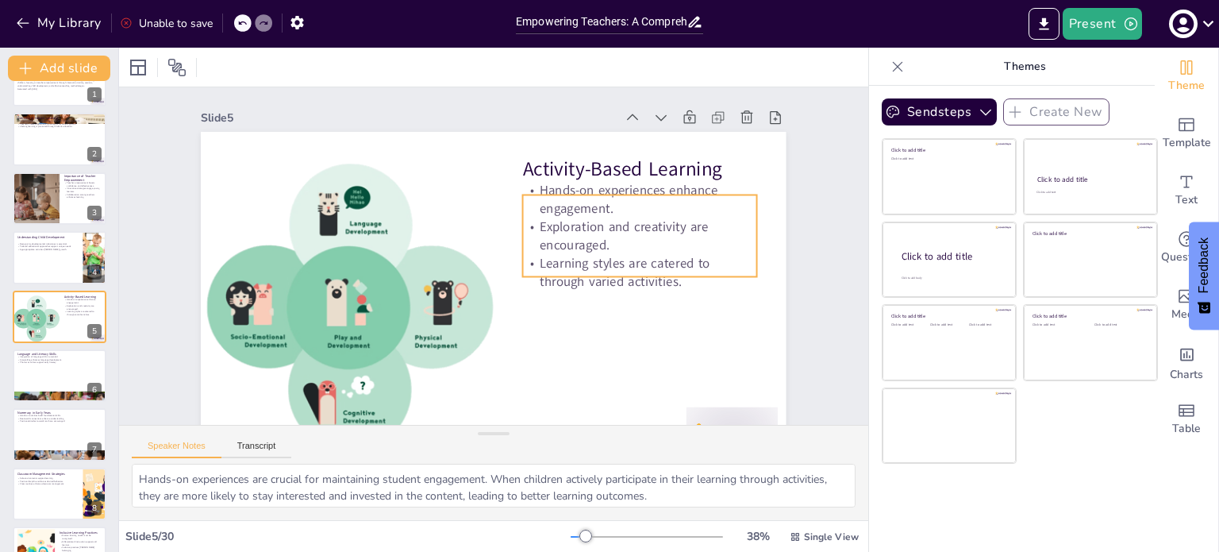
scroll to position [48, 0]
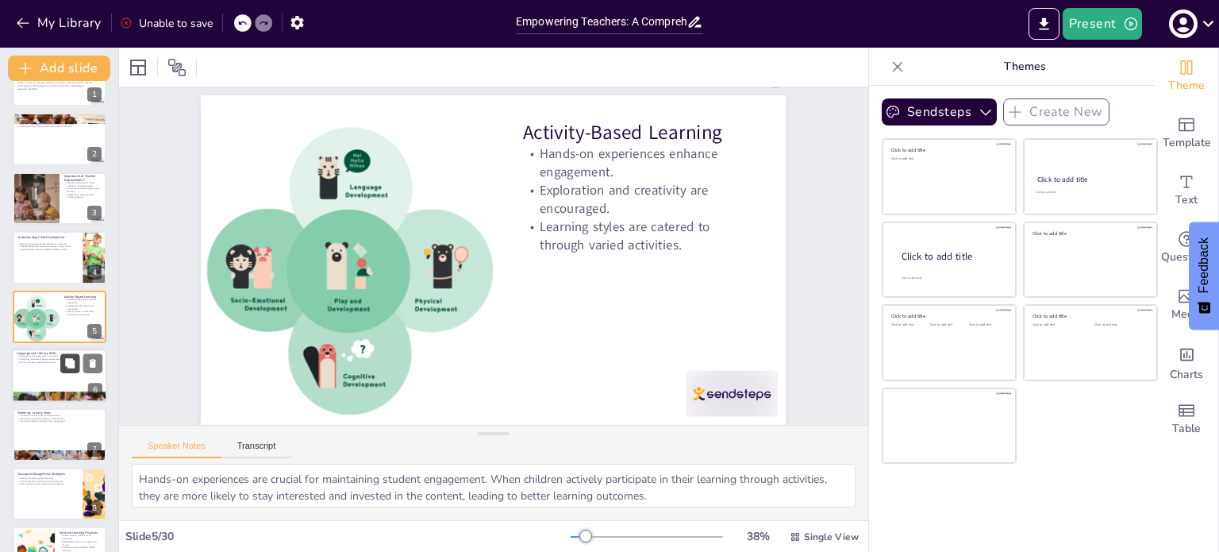
click at [62, 364] on button at bounding box center [69, 362] width 19 height 19
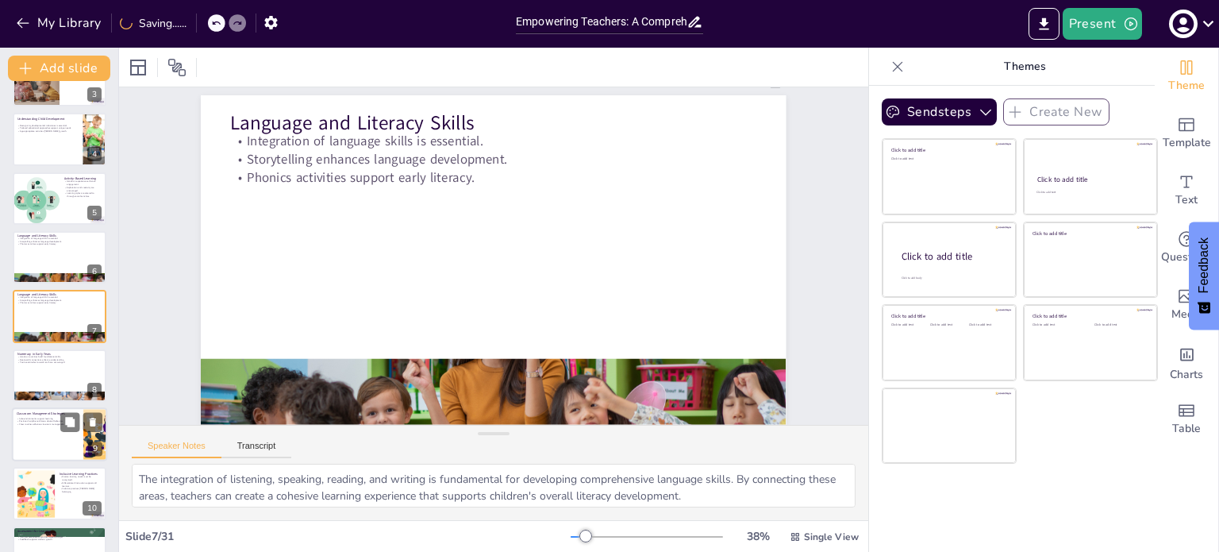
click at [51, 432] on div at bounding box center [59, 434] width 95 height 54
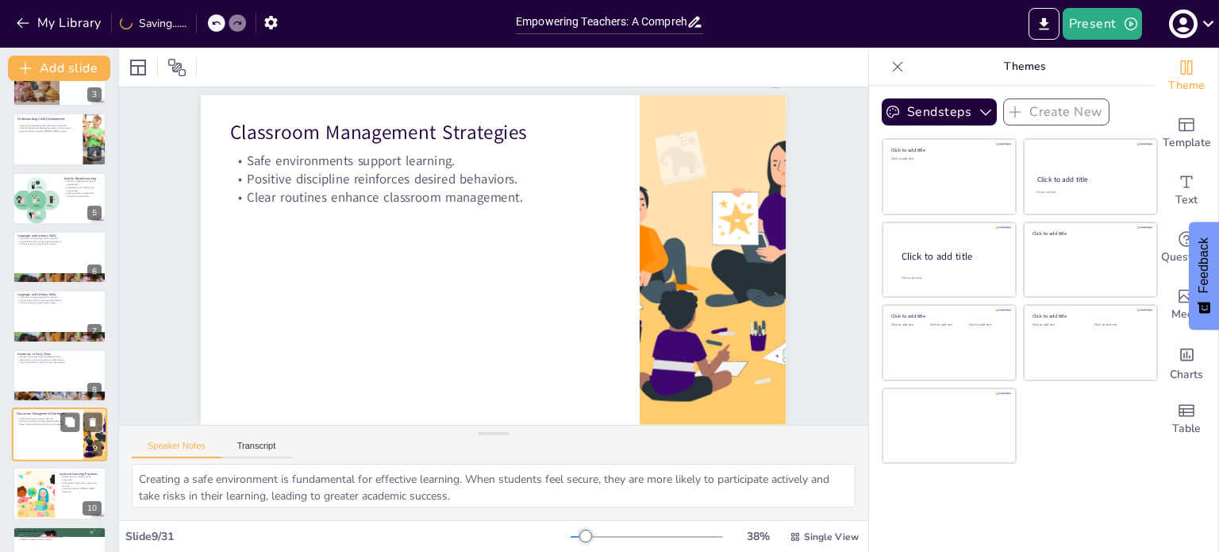
scroll to position [0, 0]
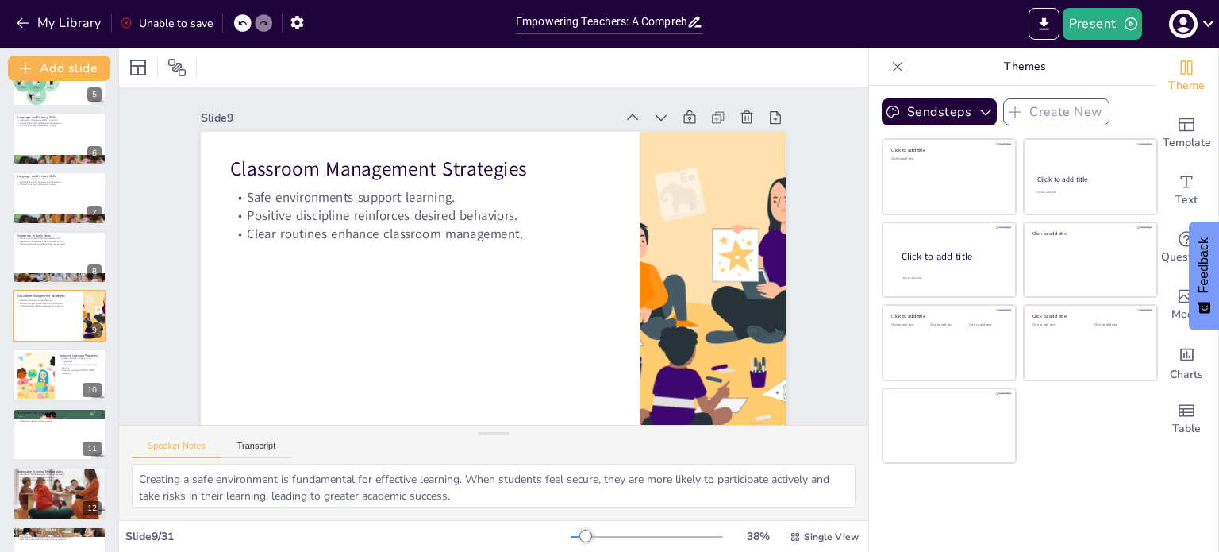
click at [926, 28] on div "Present" at bounding box center [965, 24] width 508 height 32
click at [33, 376] on div at bounding box center [35, 375] width 72 height 48
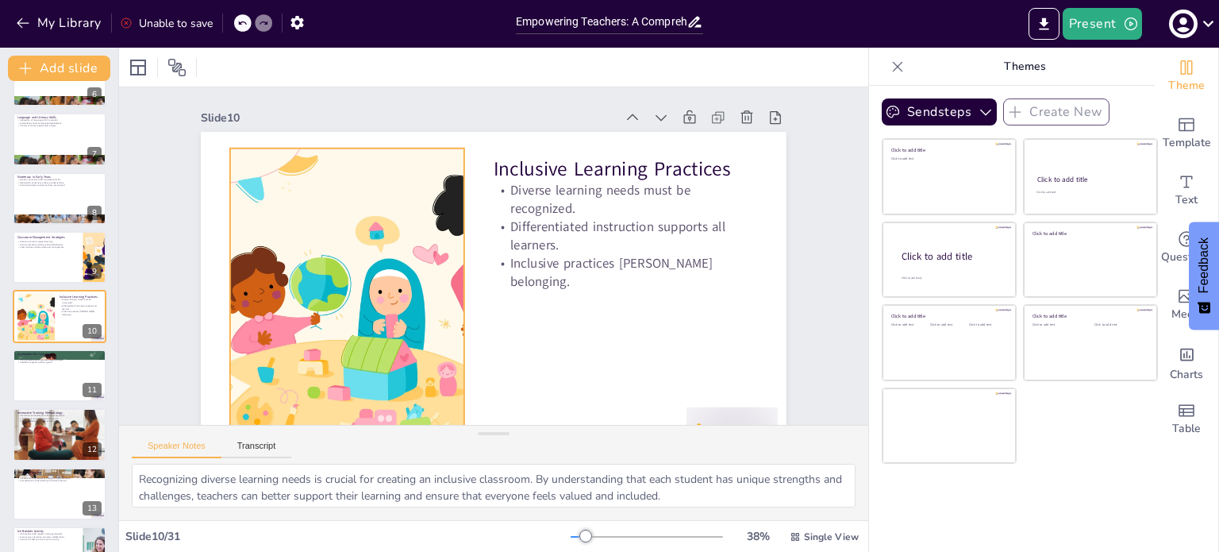
scroll to position [48, 0]
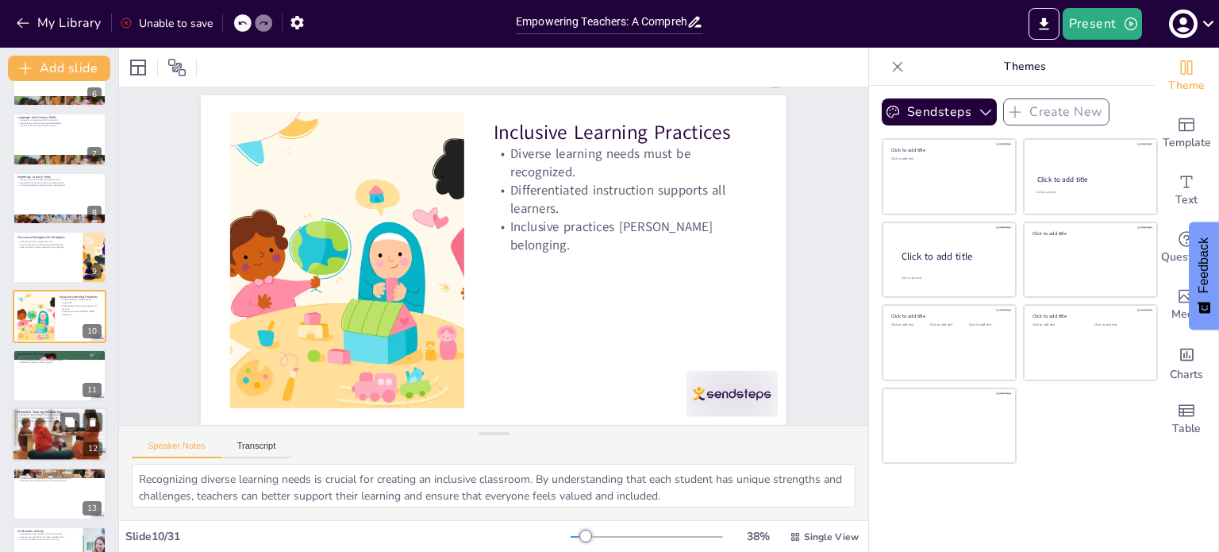
click at [41, 417] on p "Collaboration fosters professional growth." at bounding box center [60, 418] width 86 height 3
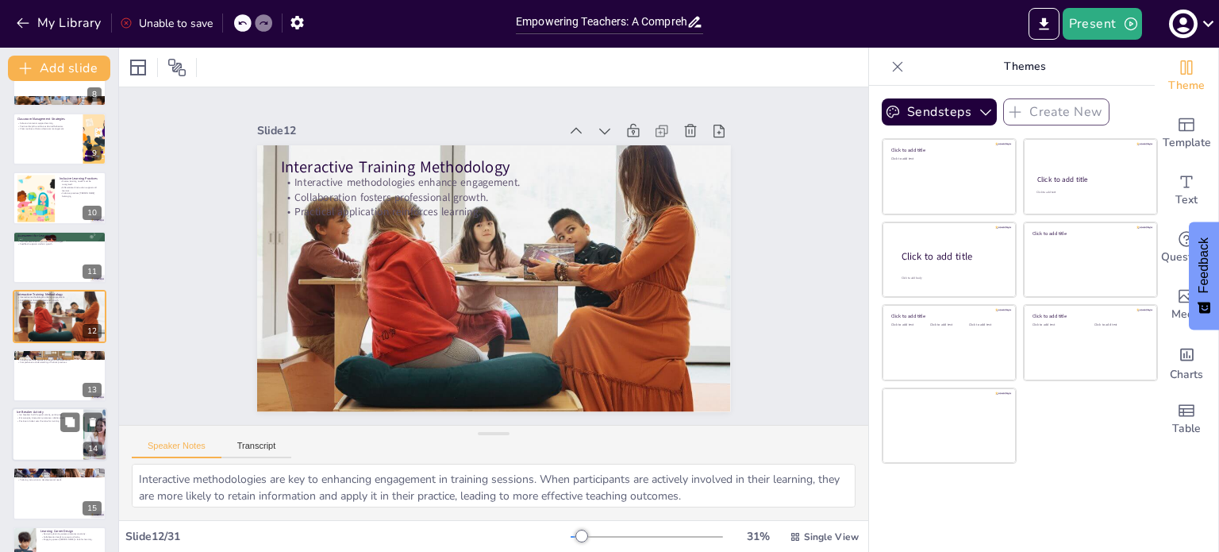
click at [49, 439] on div at bounding box center [59, 434] width 95 height 54
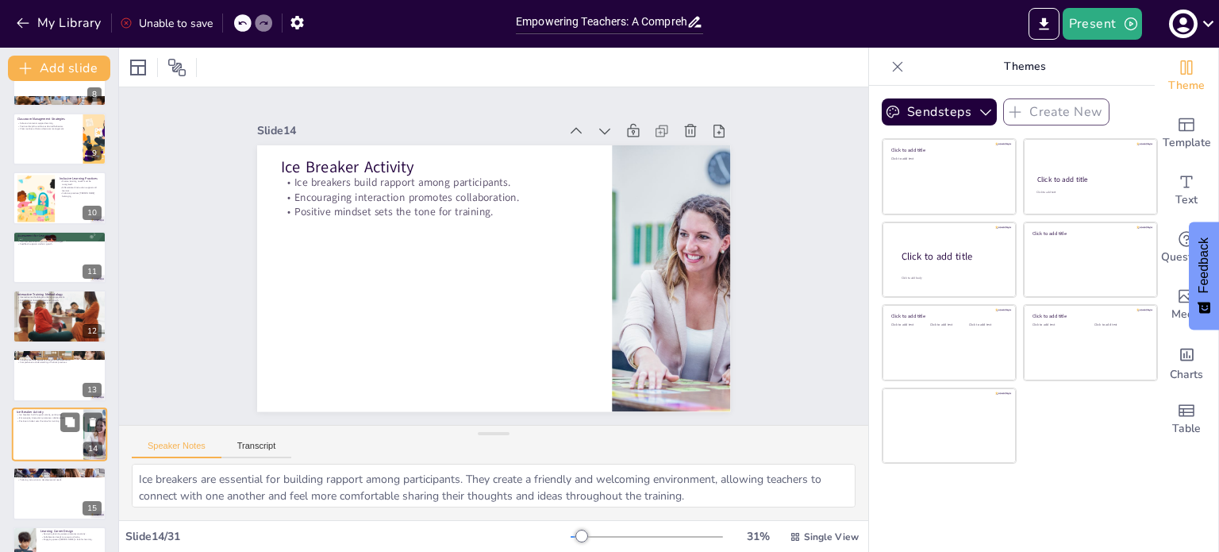
scroll to position [571, 0]
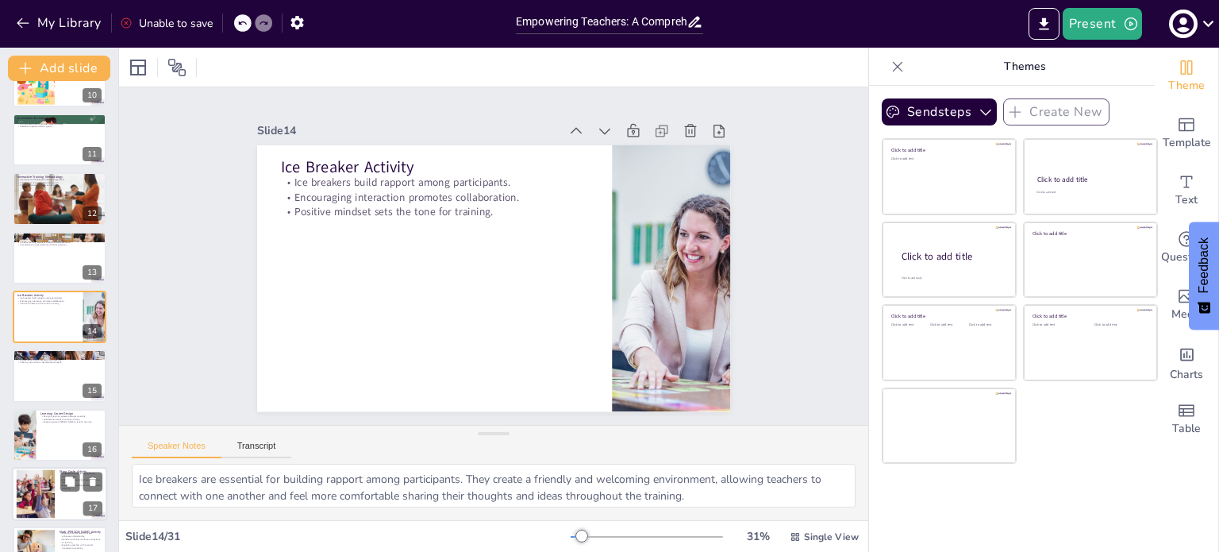
click at [50, 485] on div at bounding box center [36, 494] width 86 height 48
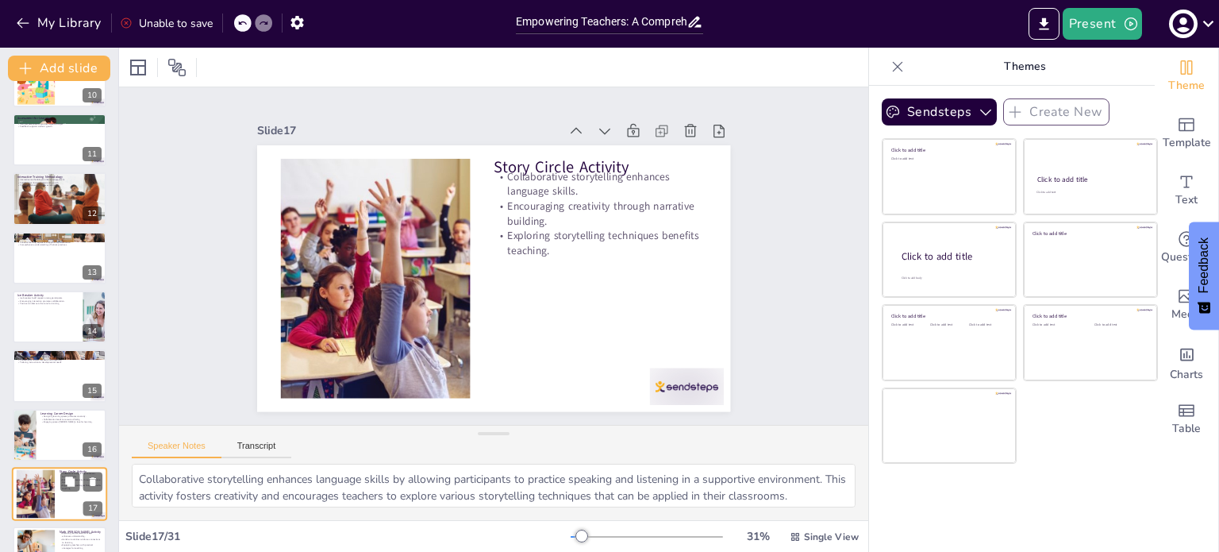
scroll to position [748, 0]
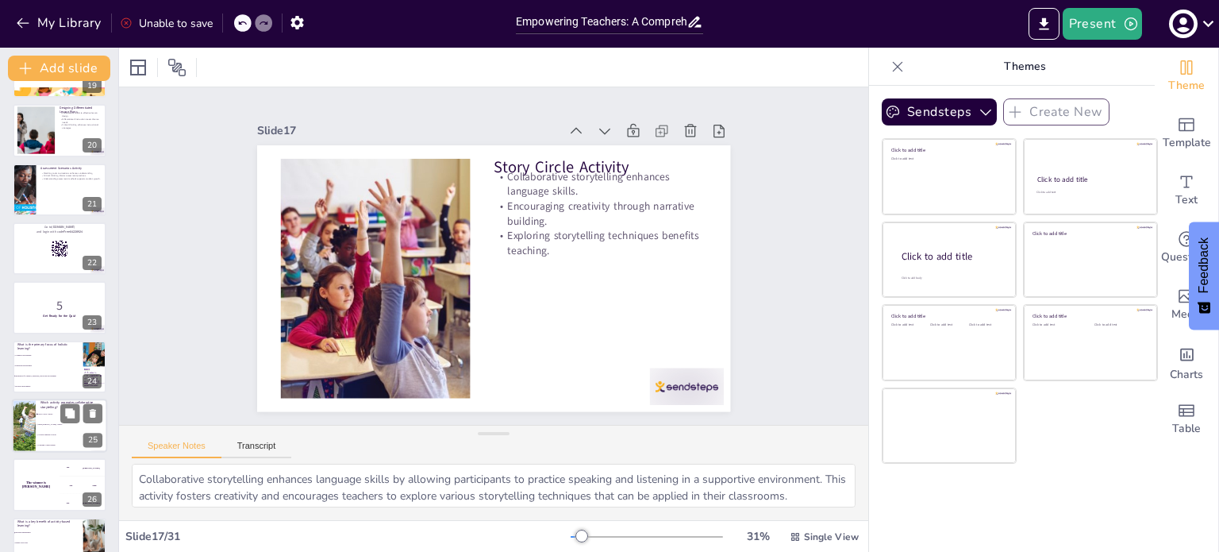
click at [39, 431] on li "Growth Timeline Activity" at bounding box center [71, 434] width 71 height 10
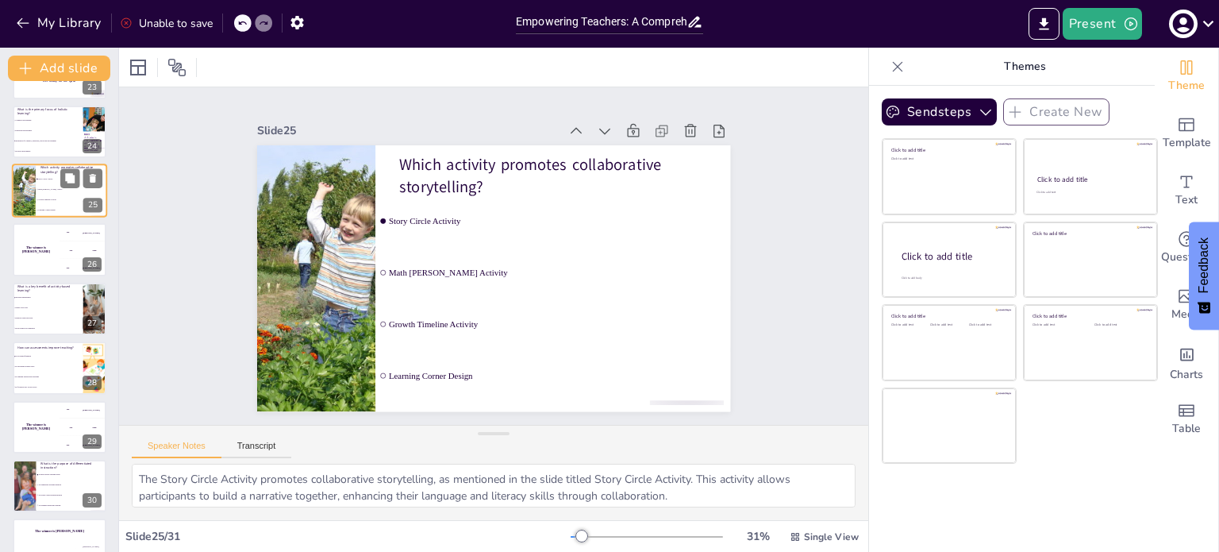
scroll to position [1378, 0]
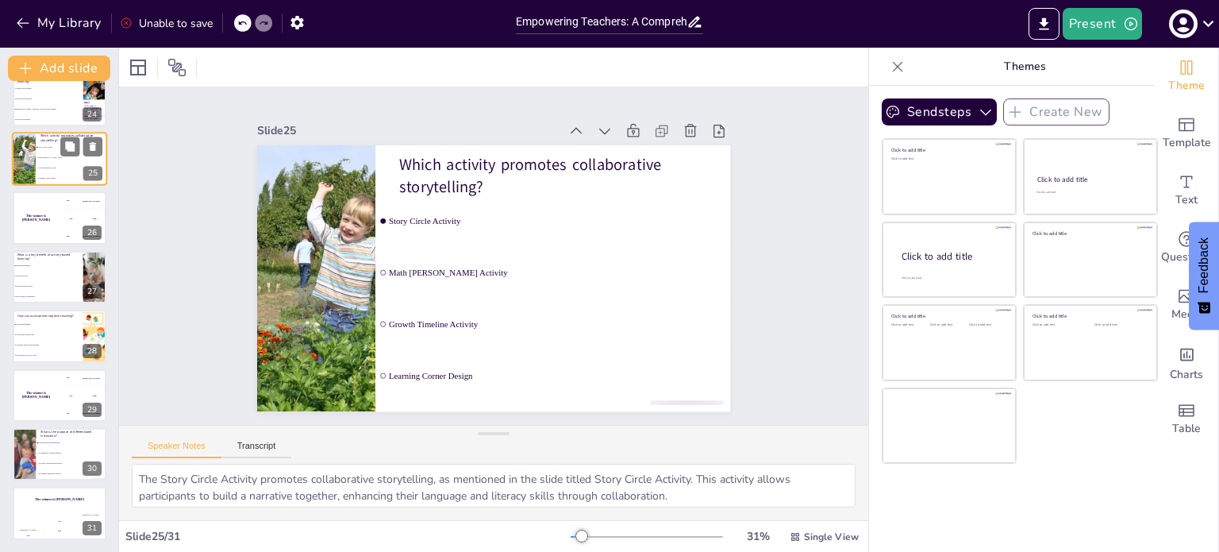
click at [39, 431] on div at bounding box center [60, 454] width 94 height 52
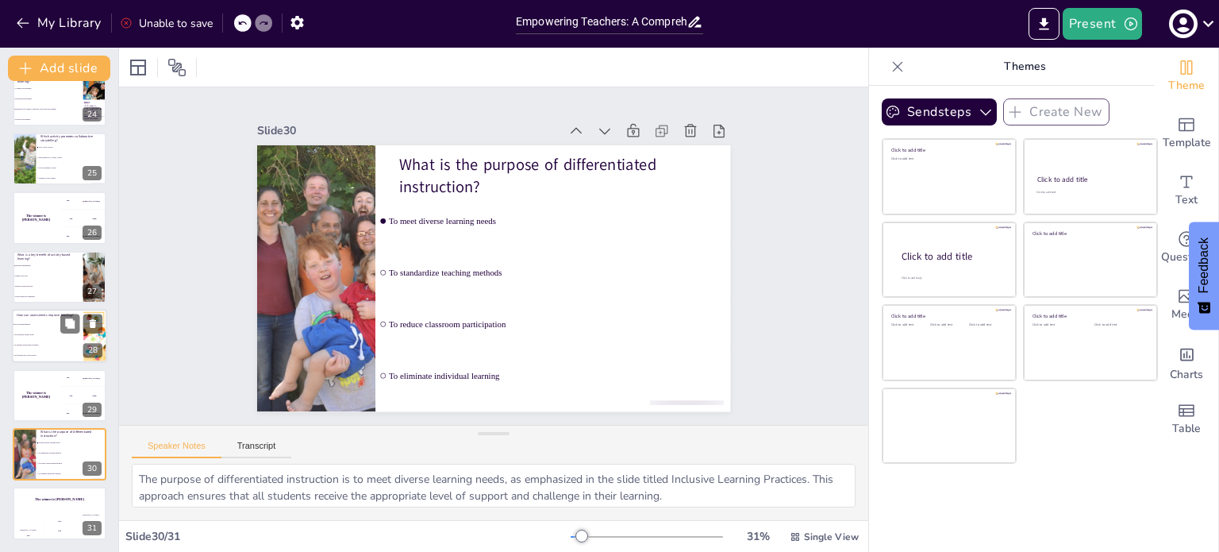
click at [29, 352] on li "By focusing only on test scores" at bounding box center [47, 356] width 71 height 10
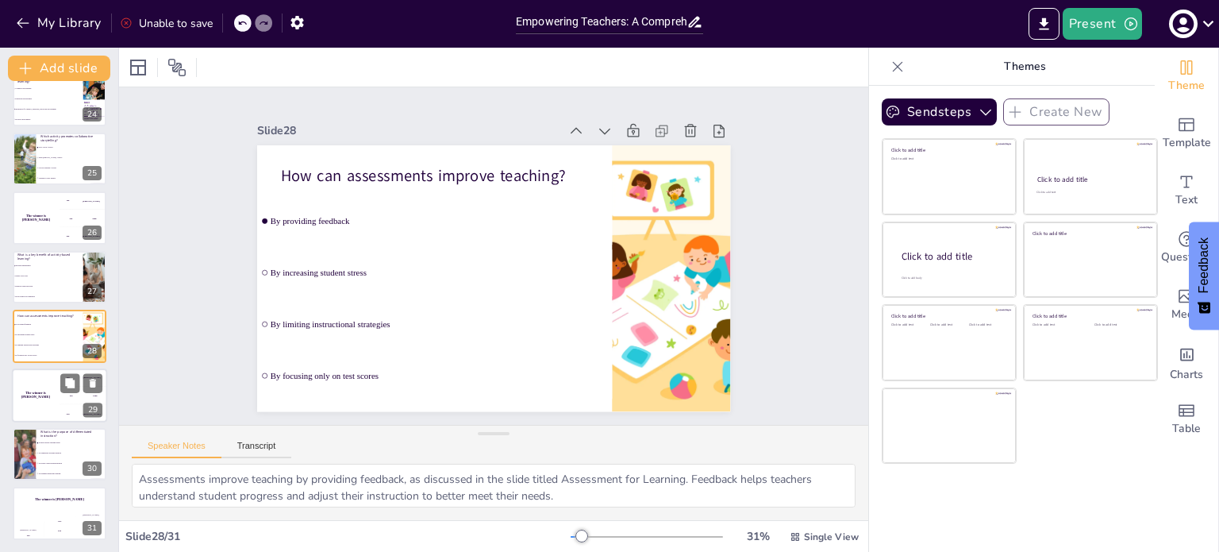
click at [30, 376] on div "The winner is [PERSON_NAME]" at bounding box center [36, 395] width 48 height 54
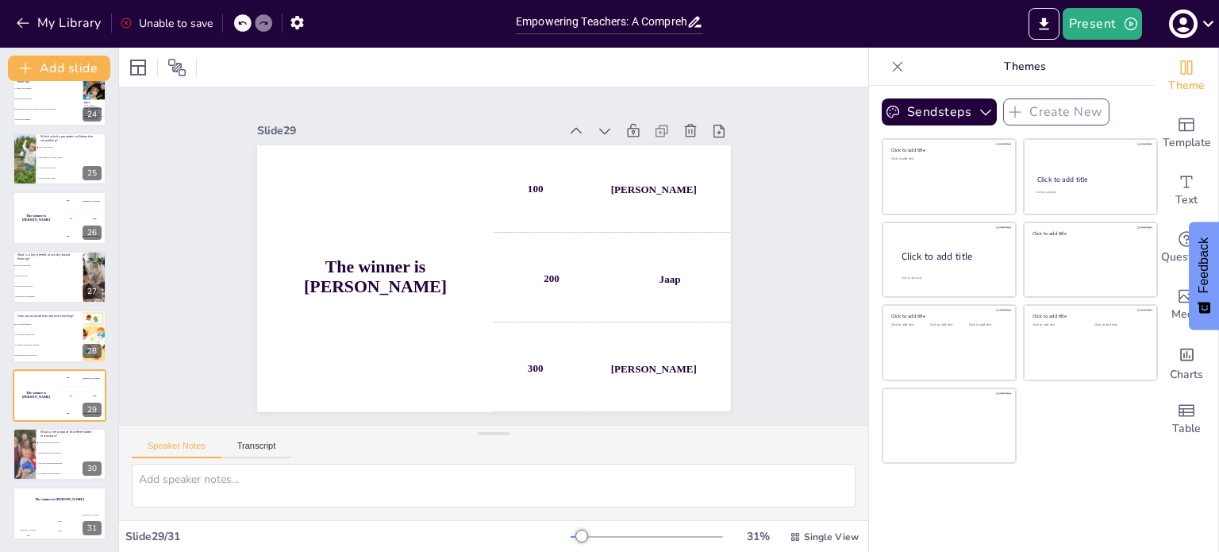
click at [43, 264] on span "Increased engagement" at bounding box center [48, 265] width 68 height 2
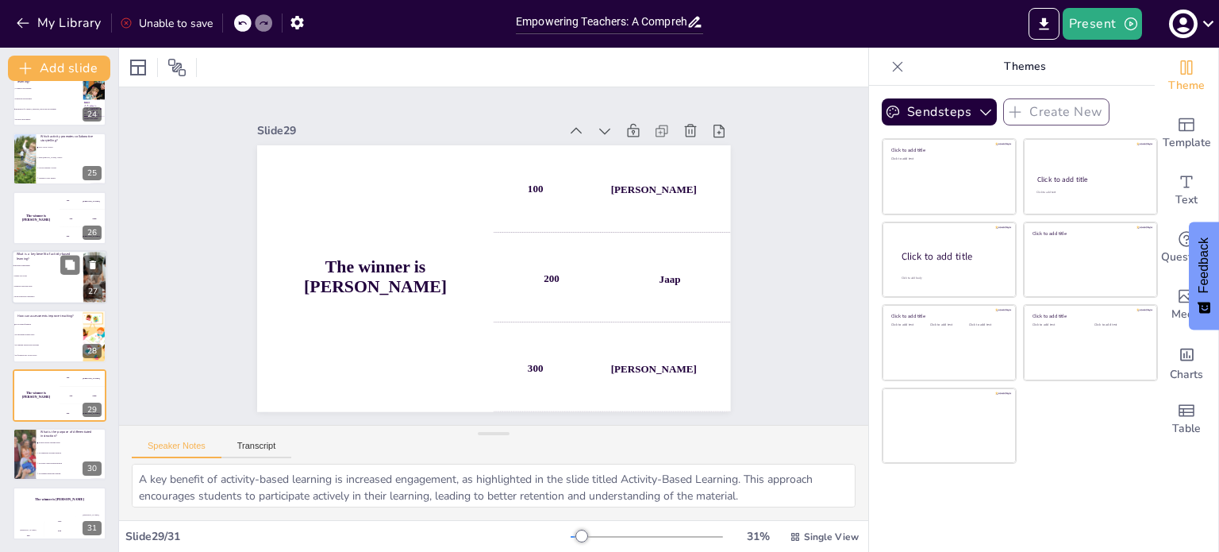
scroll to position [1338, 0]
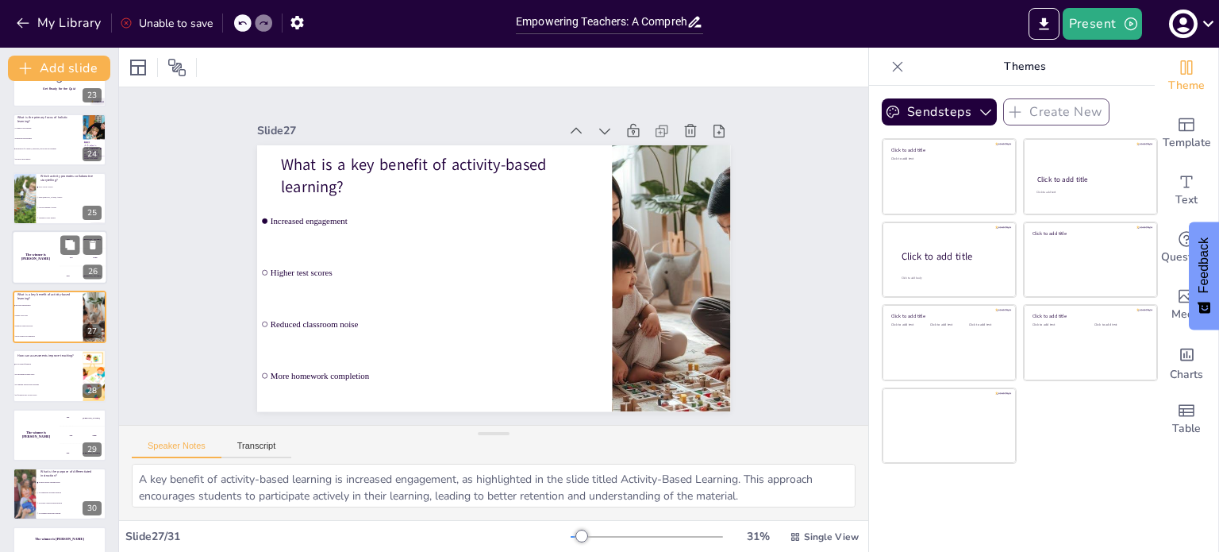
click at [37, 255] on h4 "The winner is [PERSON_NAME]" at bounding box center [36, 257] width 48 height 8
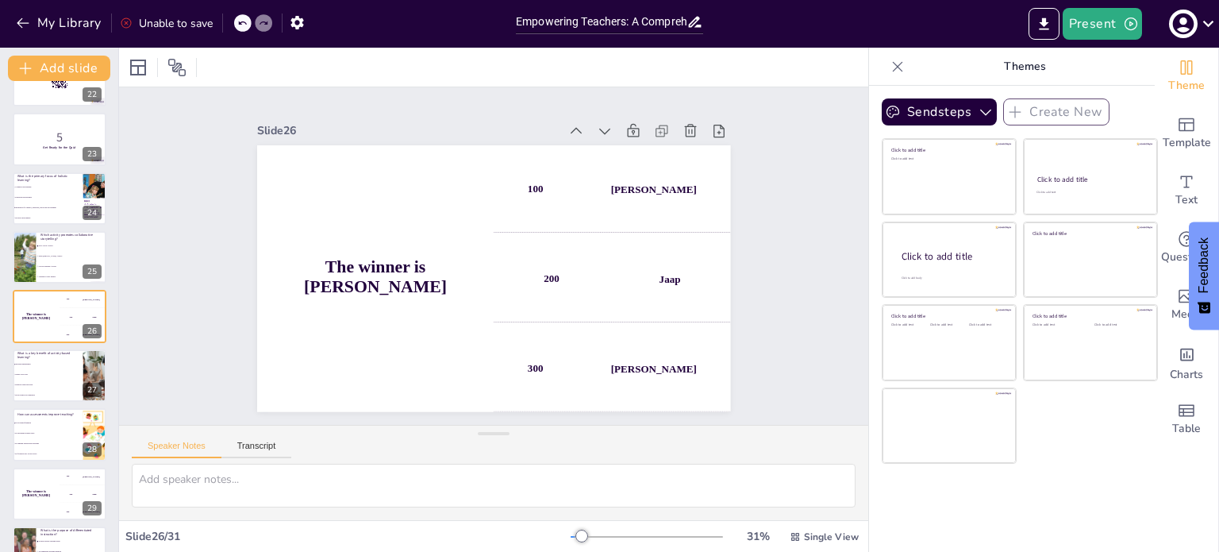
scroll to position [1378, 0]
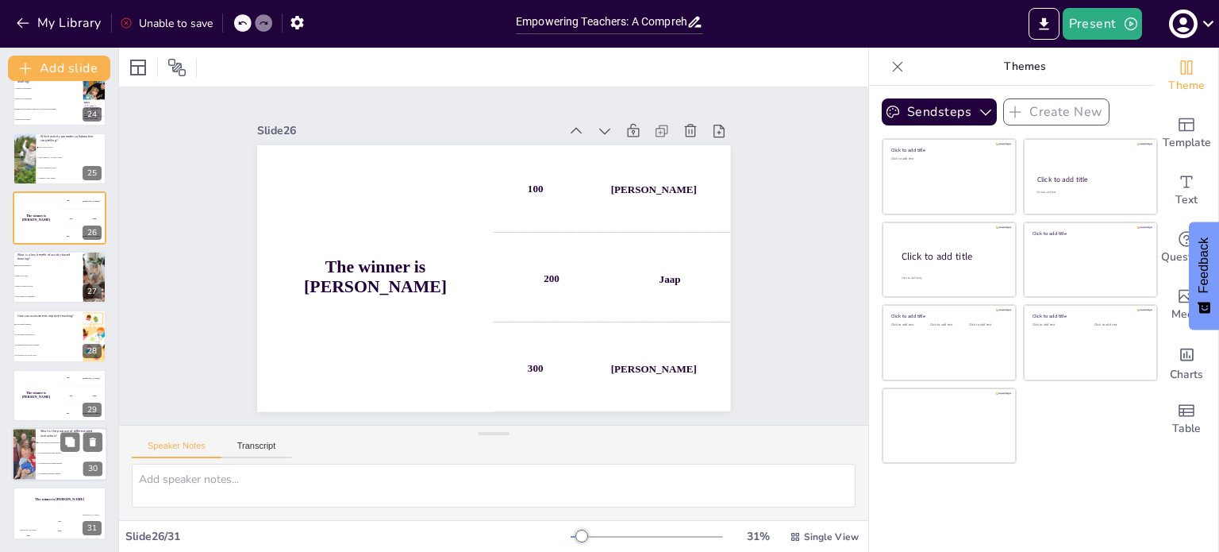
click at [32, 441] on div at bounding box center [23, 454] width 102 height 54
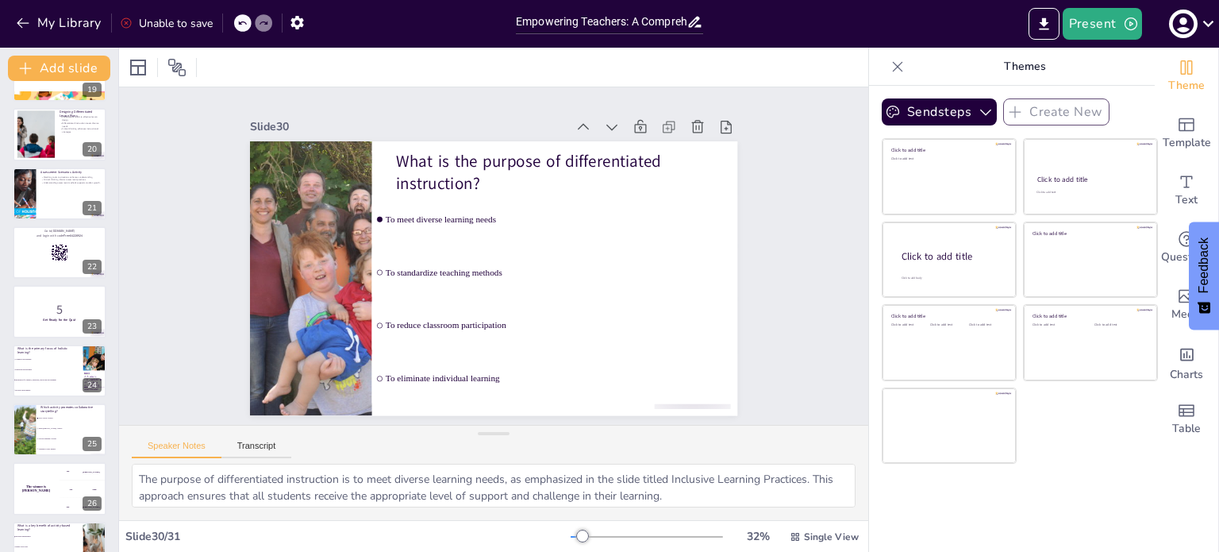
scroll to position [1058, 0]
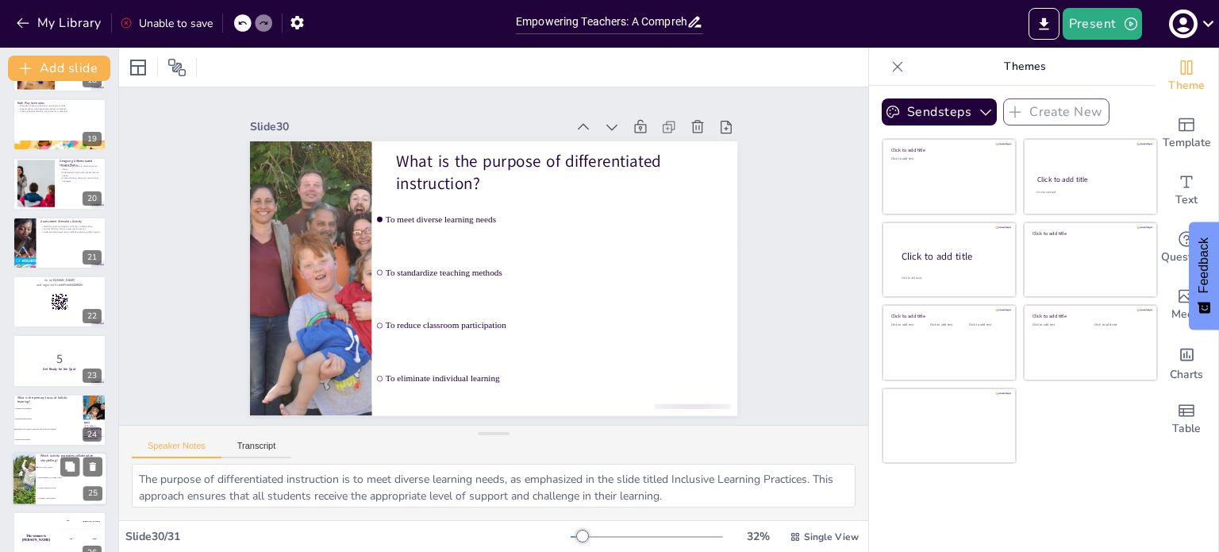
click at [36, 474] on li "Math [PERSON_NAME] Activity" at bounding box center [71, 477] width 71 height 10
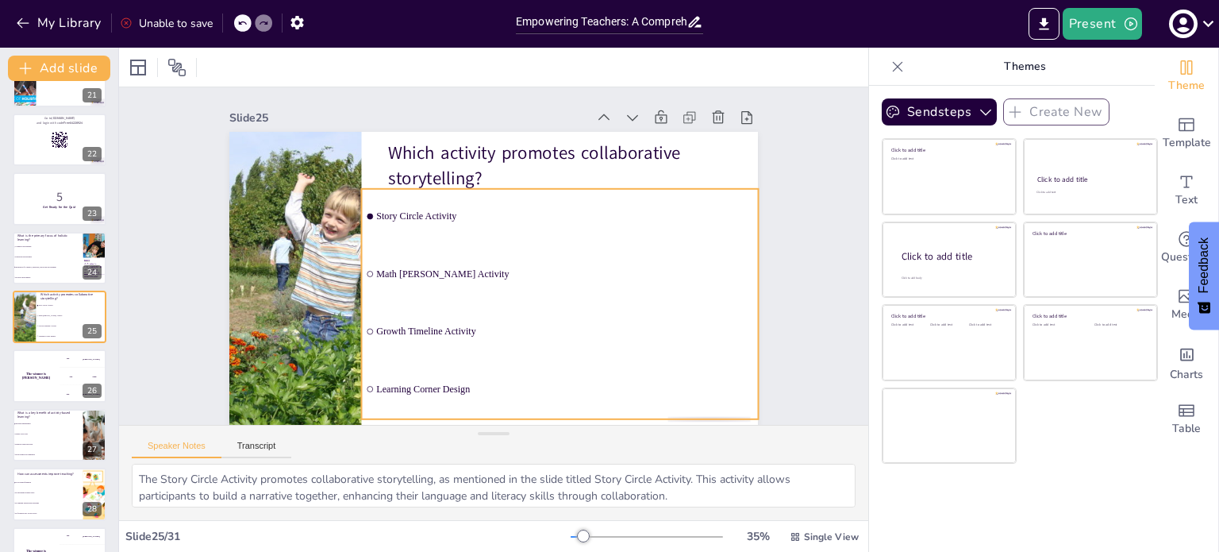
scroll to position [16, 0]
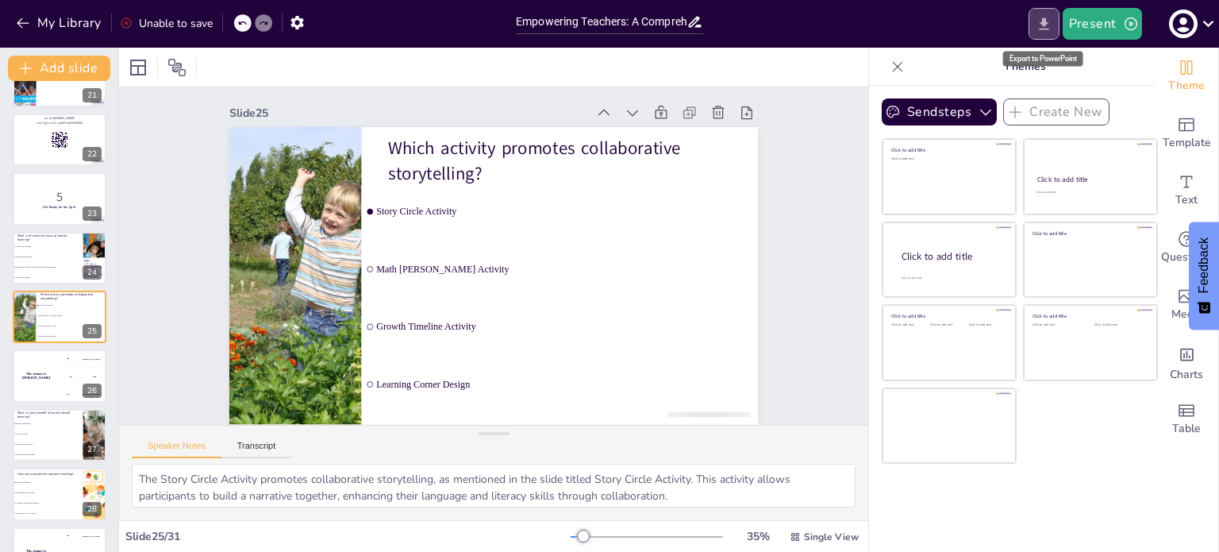
click at [1044, 13] on button "Export to PowerPoint" at bounding box center [1044, 24] width 31 height 32
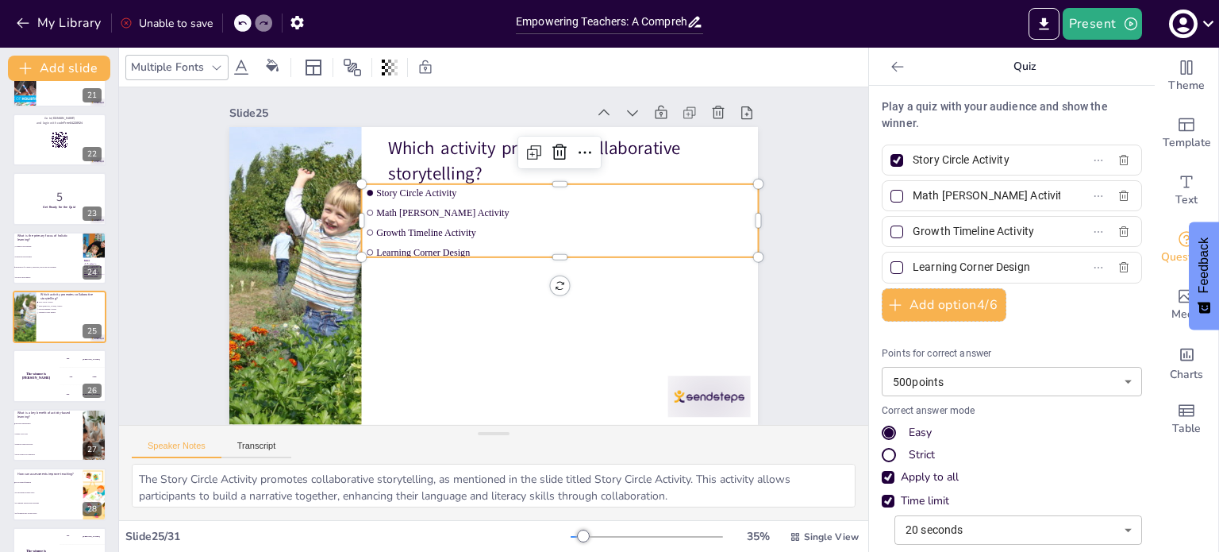
click at [525, 246] on div "Which activity promotes collaborative storytelling? Story Circle Activity Math …" at bounding box center [546, 138] width 483 height 215
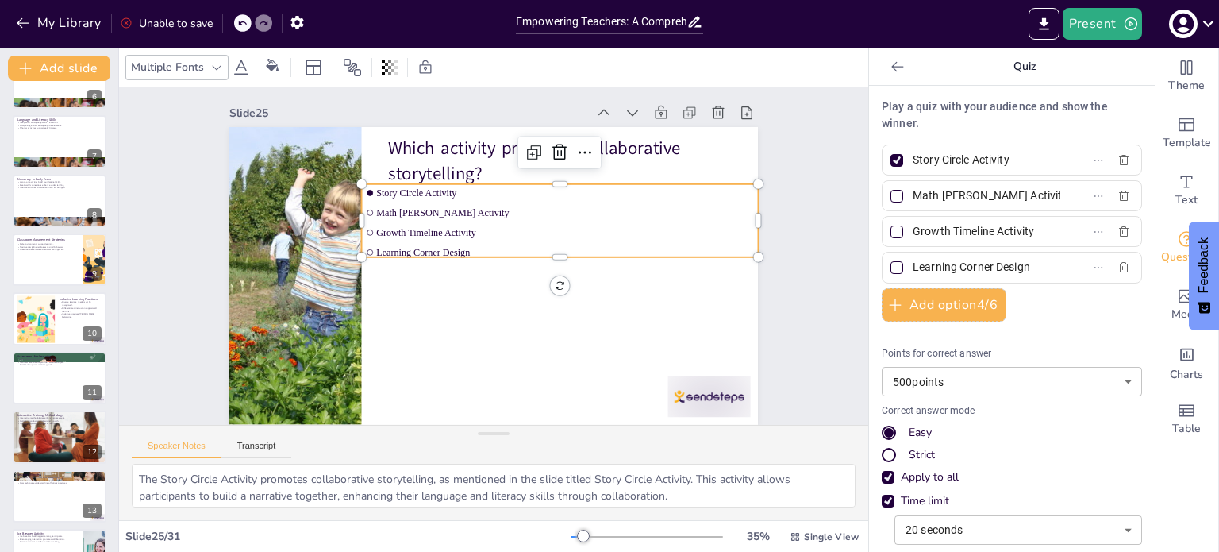
scroll to position [0, 0]
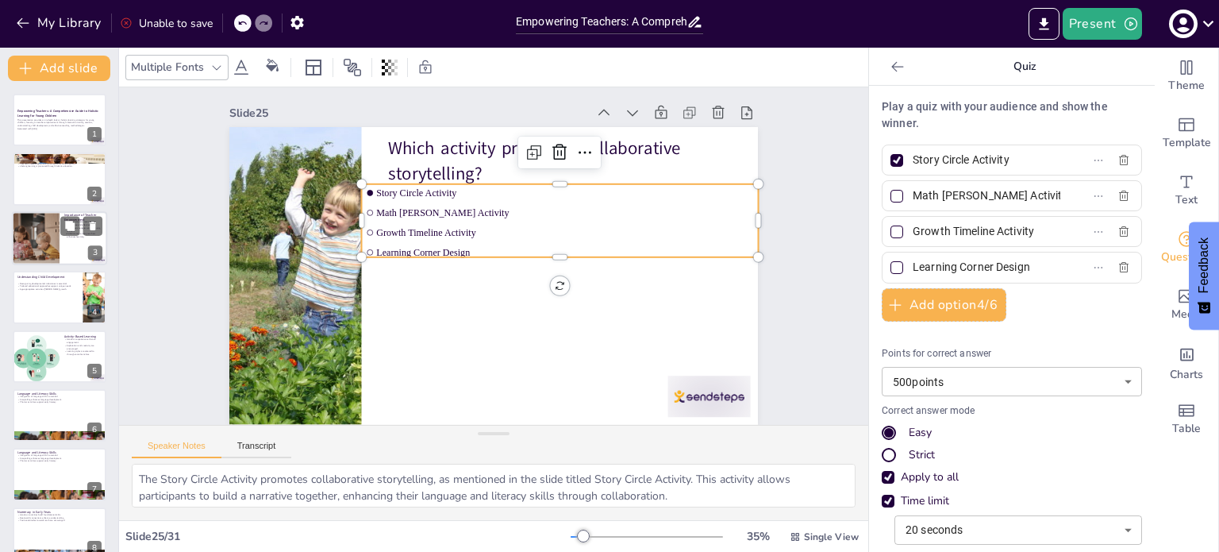
click at [37, 216] on div at bounding box center [36, 238] width 77 height 54
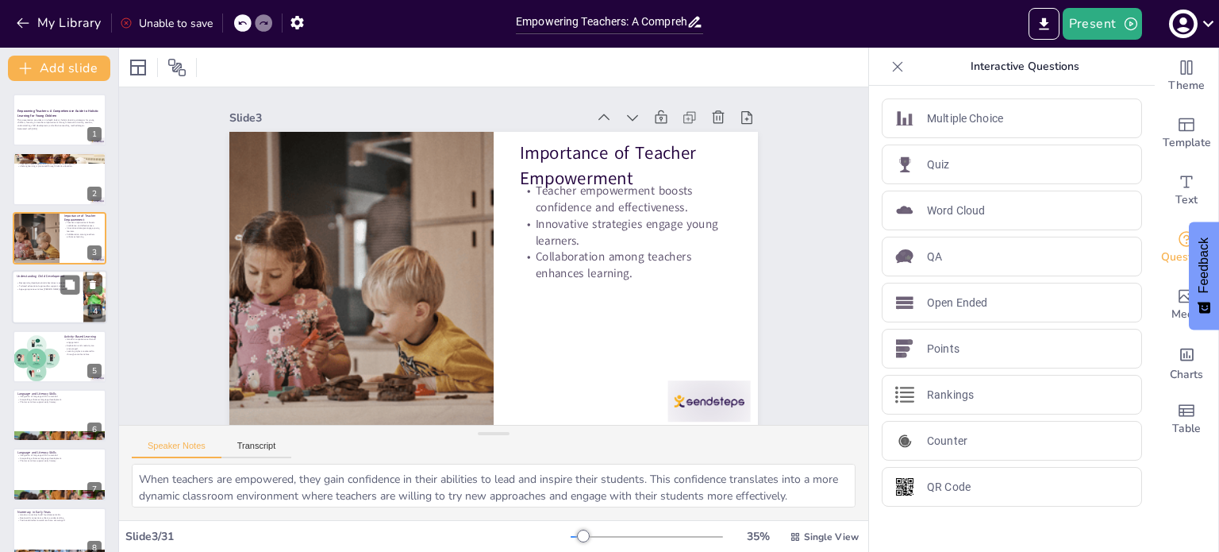
click at [43, 289] on p "Age-appropriate activities [PERSON_NAME] growth." at bounding box center [48, 288] width 62 height 3
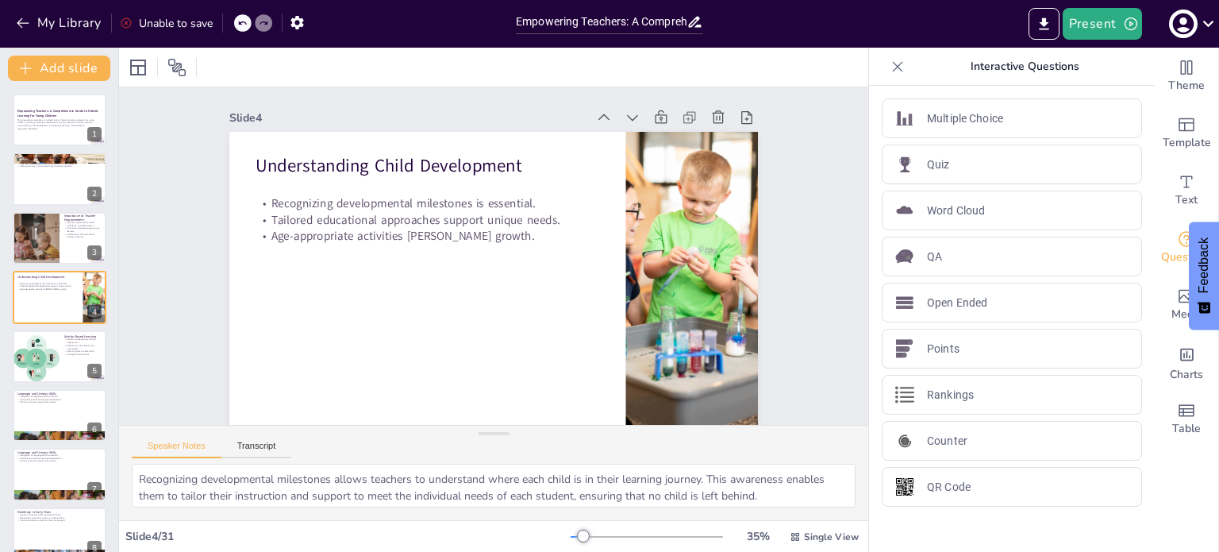
click at [44, 351] on div at bounding box center [36, 356] width 52 height 54
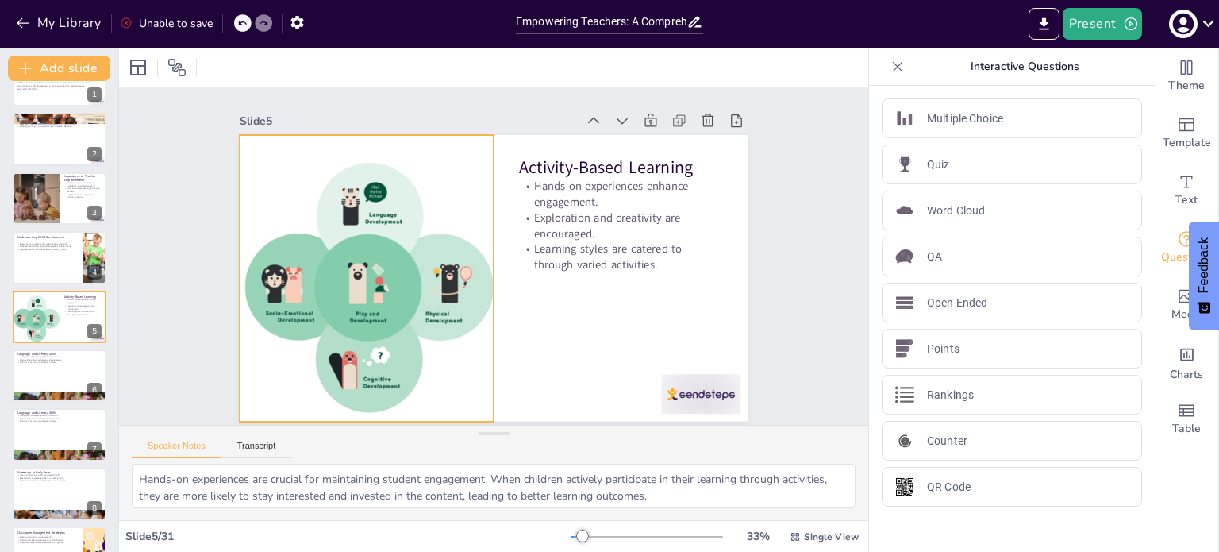
scroll to position [5, 0]
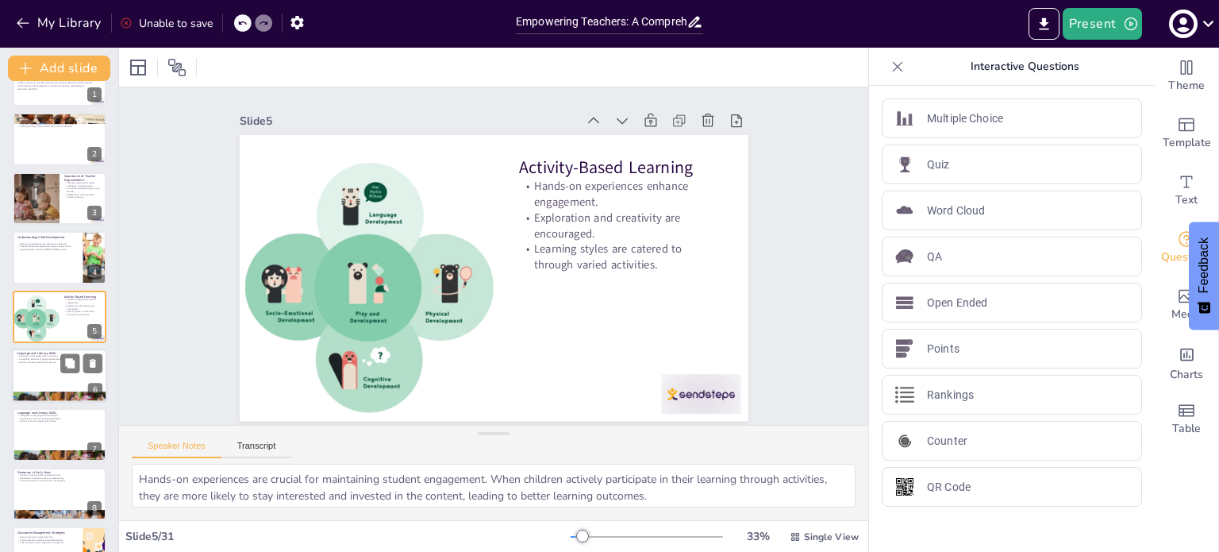
click at [37, 368] on div at bounding box center [59, 376] width 95 height 54
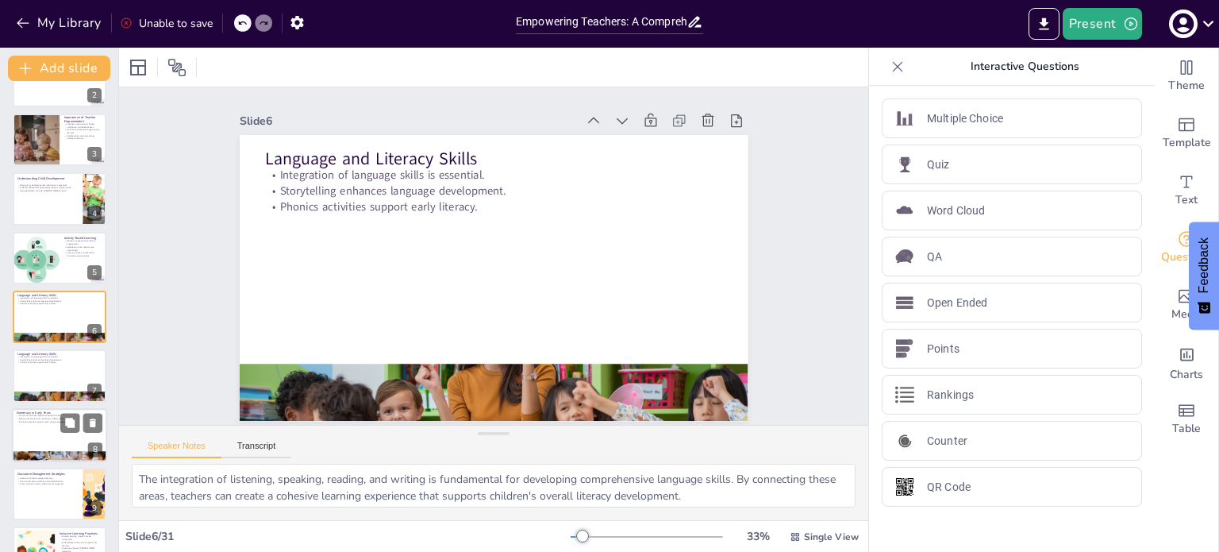
click at [22, 438] on div at bounding box center [59, 435] width 95 height 54
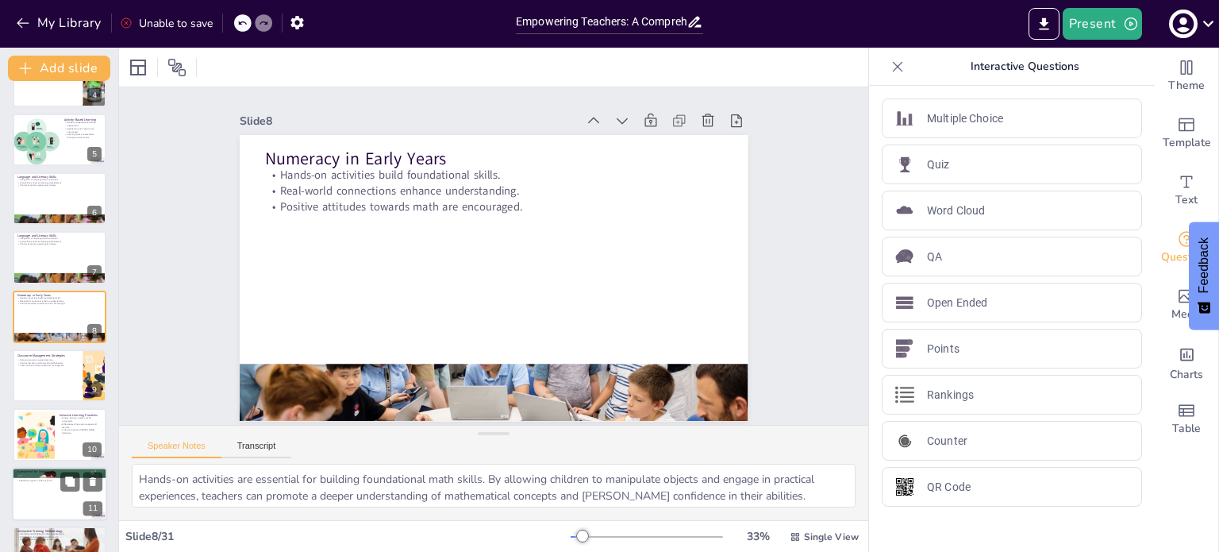
click at [38, 504] on div at bounding box center [59, 494] width 95 height 54
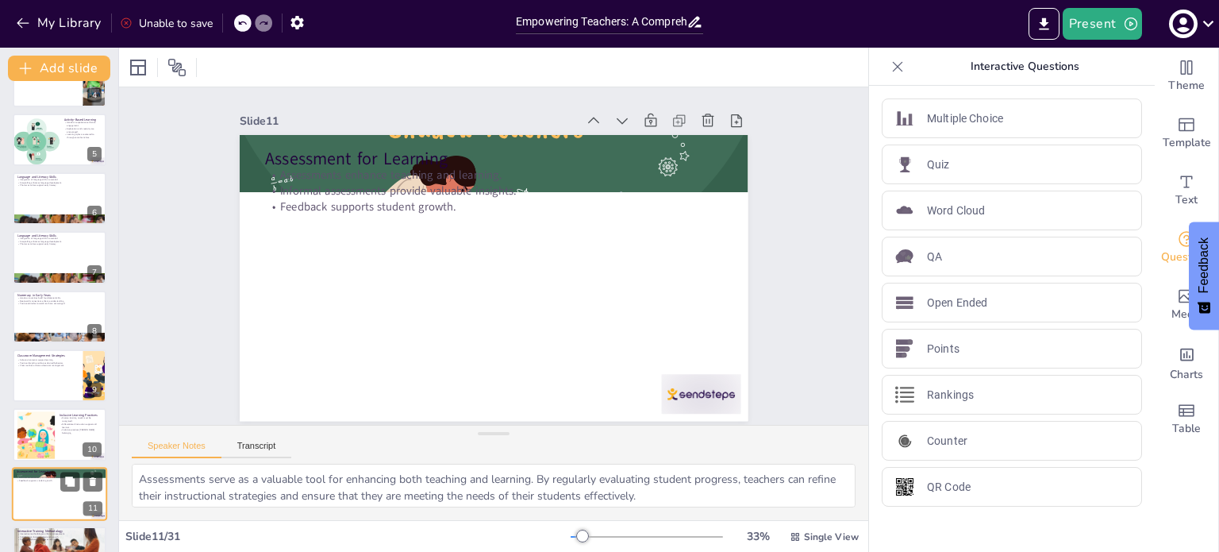
scroll to position [394, 0]
